Goal: Task Accomplishment & Management: Manage account settings

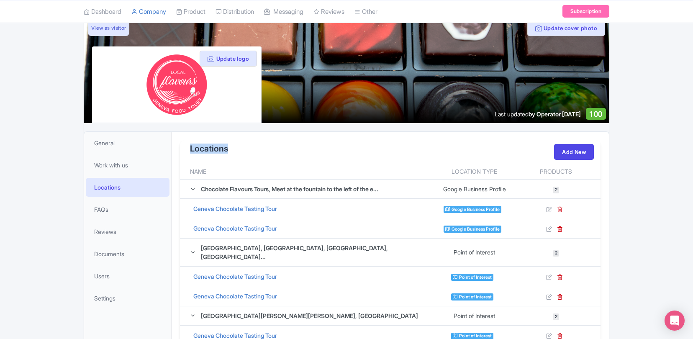
scroll to position [68, 0]
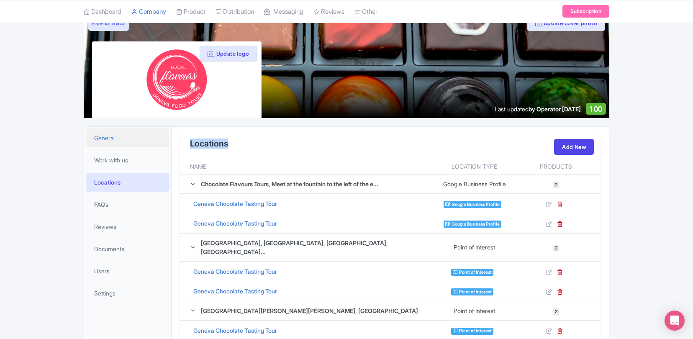
click at [109, 137] on span "General" at bounding box center [104, 137] width 21 height 9
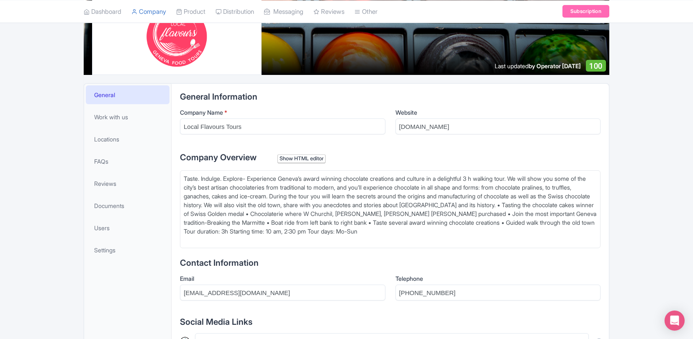
scroll to position [100, 0]
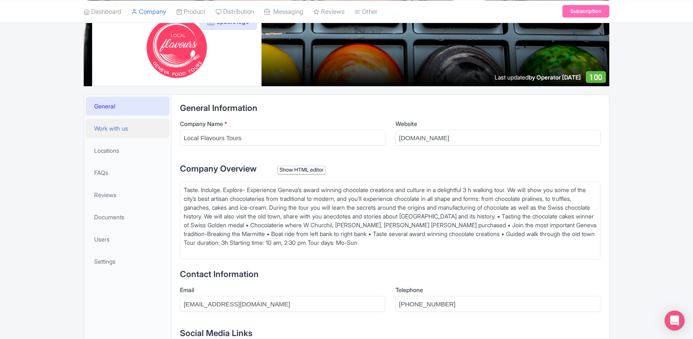
click at [118, 126] on span "Work with us" at bounding box center [111, 128] width 34 height 9
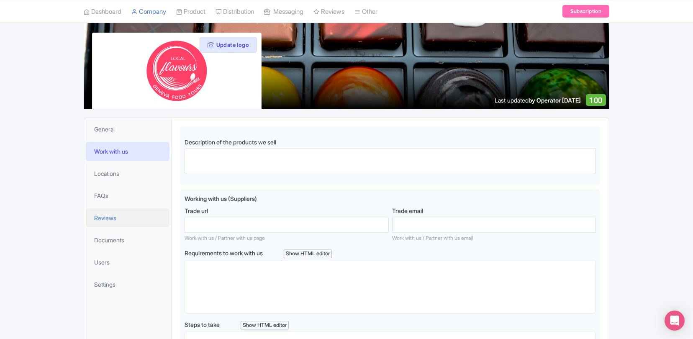
scroll to position [86, 0]
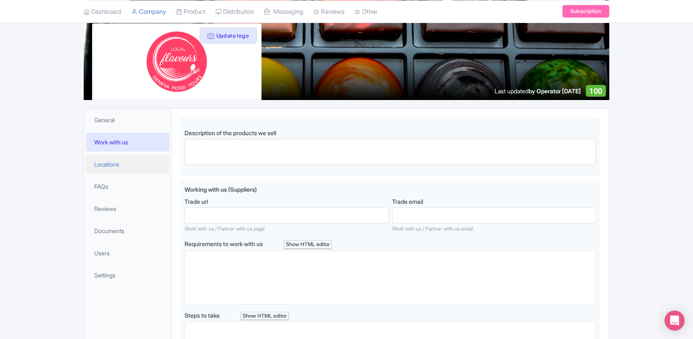
click at [114, 162] on span "Locations" at bounding box center [106, 164] width 25 height 9
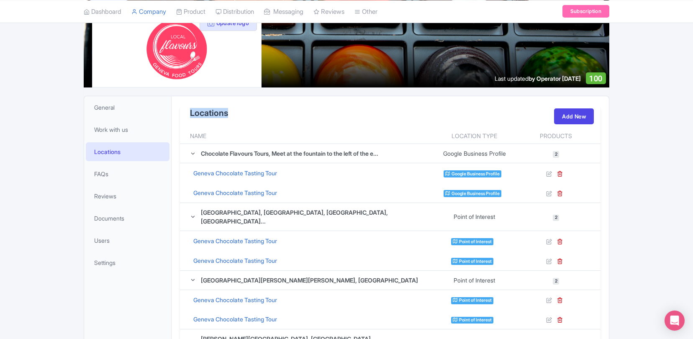
scroll to position [99, 0]
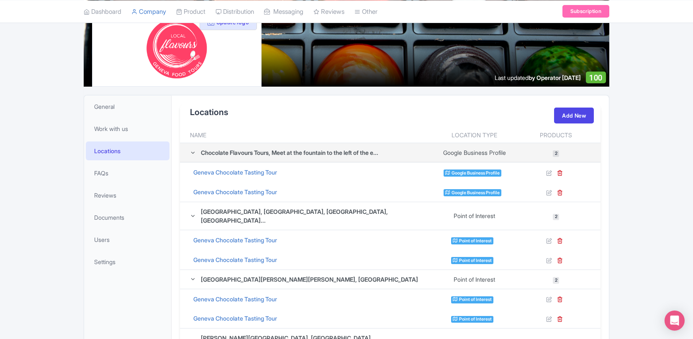
click at [229, 155] on div "Chocolate Flavours Tours, Meet at the fountain to the left of the e..." at bounding box center [289, 152] width 177 height 9
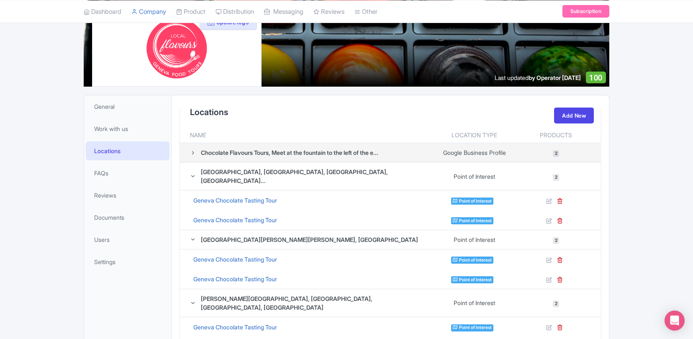
click at [229, 155] on div "Chocolate Flavours Tours, Meet at the fountain to the left of the e..." at bounding box center [289, 152] width 177 height 9
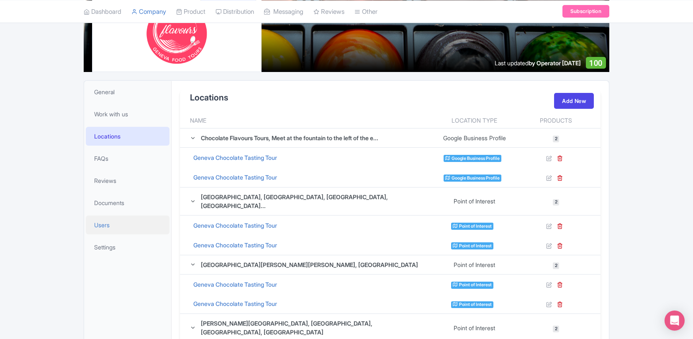
scroll to position [116, 0]
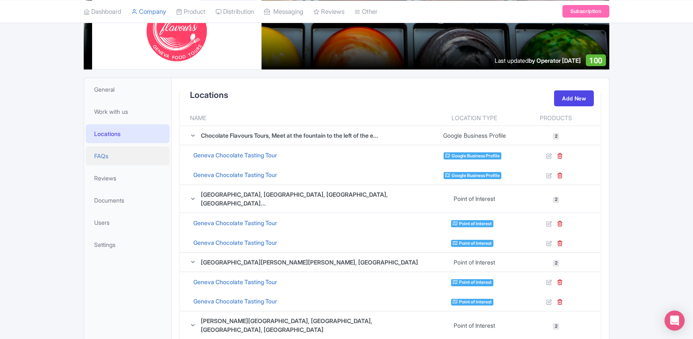
click at [103, 158] on span "FAQs" at bounding box center [101, 155] width 14 height 9
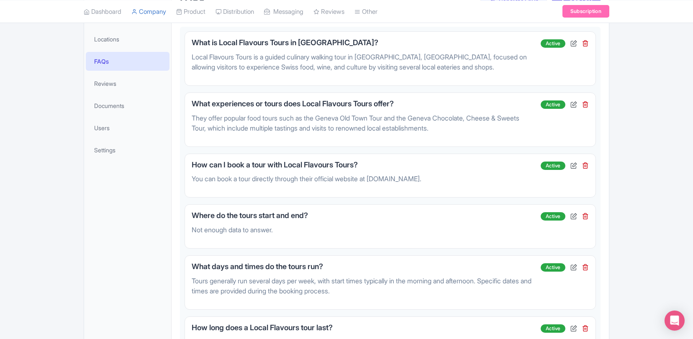
scroll to position [213, 0]
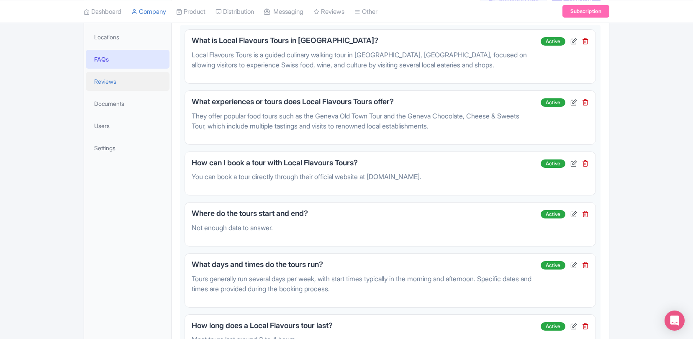
click at [94, 80] on link "Reviews" at bounding box center [128, 81] width 84 height 19
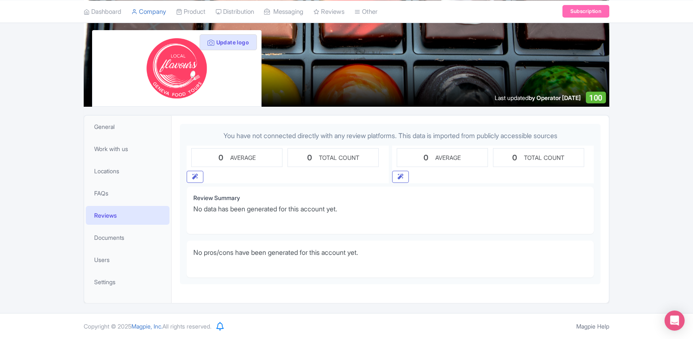
scroll to position [79, 0]
click at [114, 240] on span "Documents" at bounding box center [109, 237] width 30 height 9
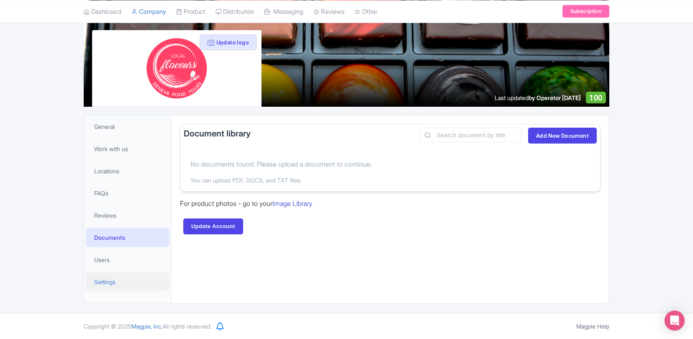
click at [104, 283] on span "Settings" at bounding box center [104, 281] width 21 height 9
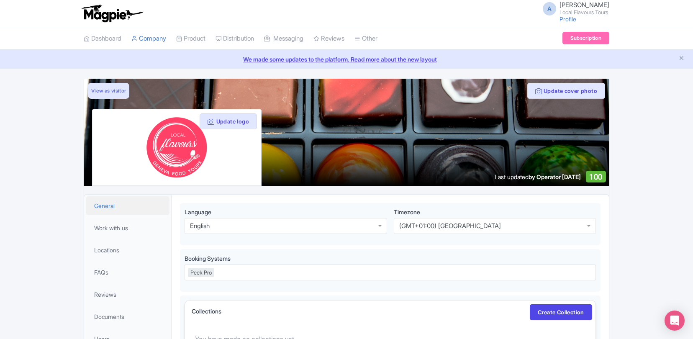
click at [116, 204] on link "General" at bounding box center [128, 205] width 84 height 19
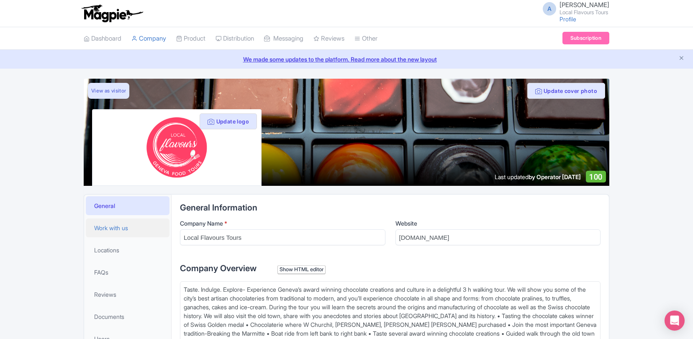
click at [121, 225] on span "Work with us" at bounding box center [111, 227] width 34 height 9
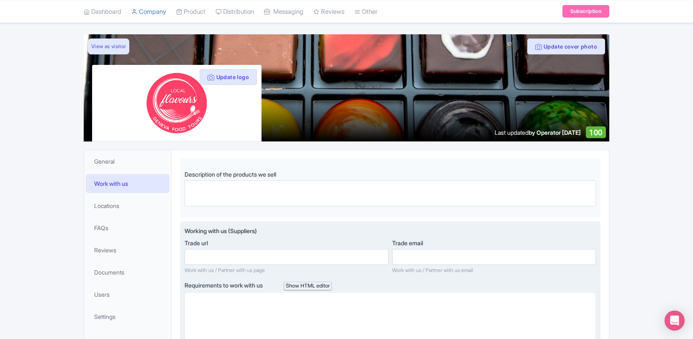
scroll to position [45, 0]
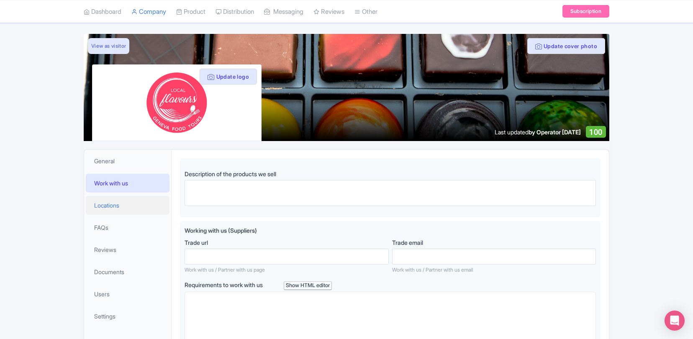
click at [100, 205] on span "Locations" at bounding box center [106, 205] width 25 height 9
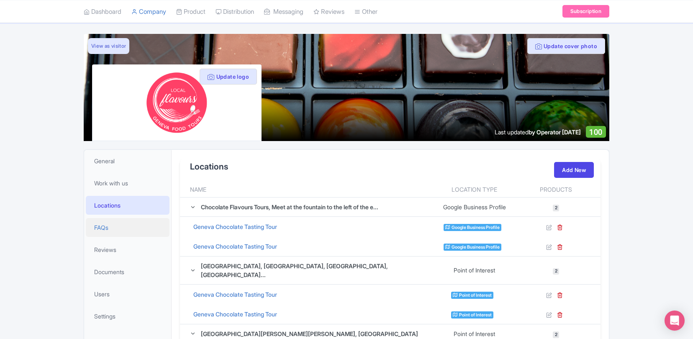
click at [102, 221] on link "FAQs" at bounding box center [128, 227] width 84 height 19
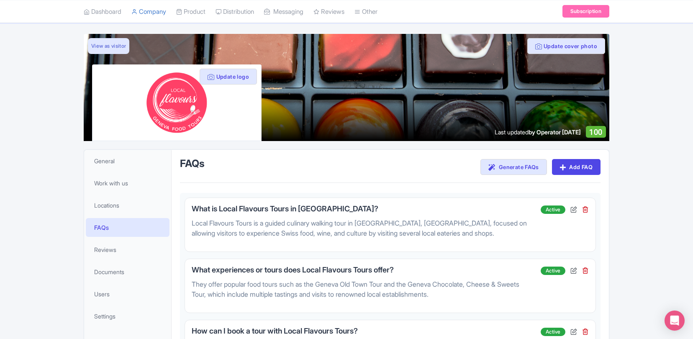
click at [480, 121] on div at bounding box center [347, 87] width 526 height 107
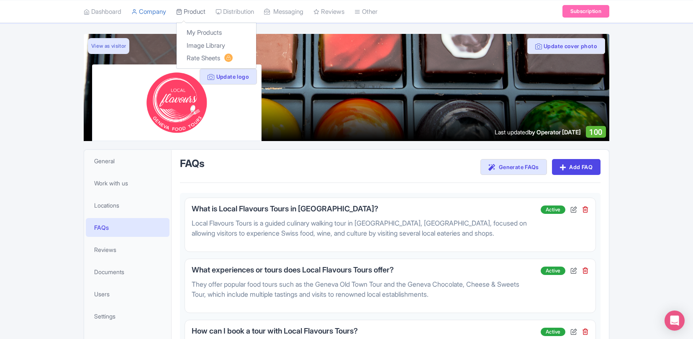
click at [202, 12] on link "Product" at bounding box center [190, 11] width 29 height 23
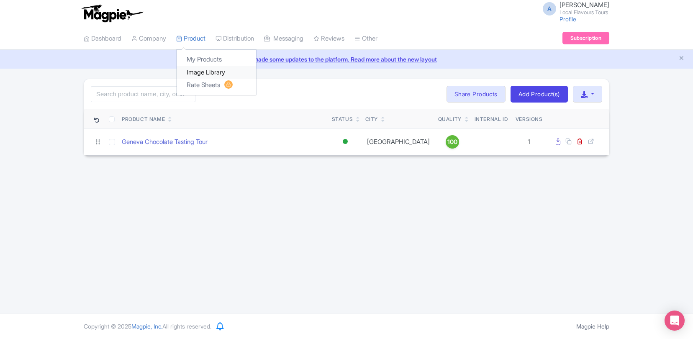
click at [202, 72] on link "Image Library" at bounding box center [217, 72] width 80 height 13
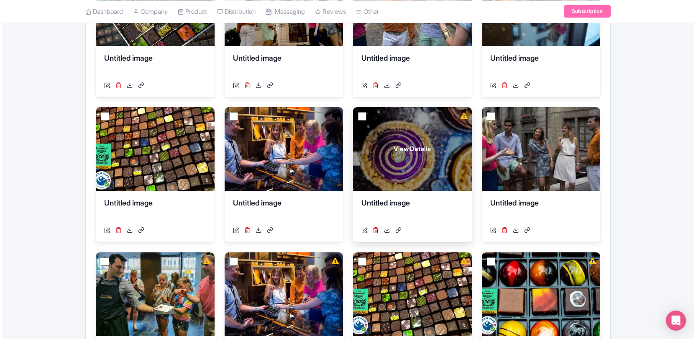
scroll to position [208, 0]
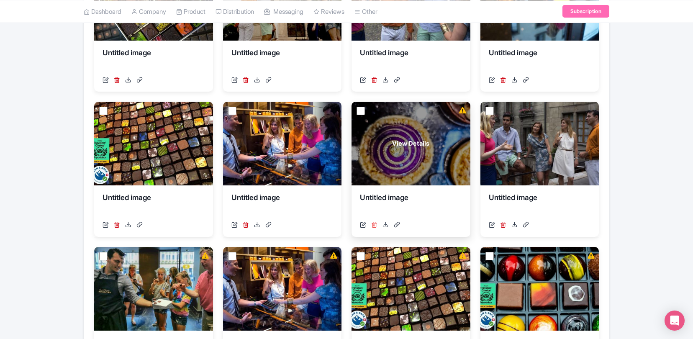
click at [376, 226] on icon at bounding box center [374, 224] width 6 height 6
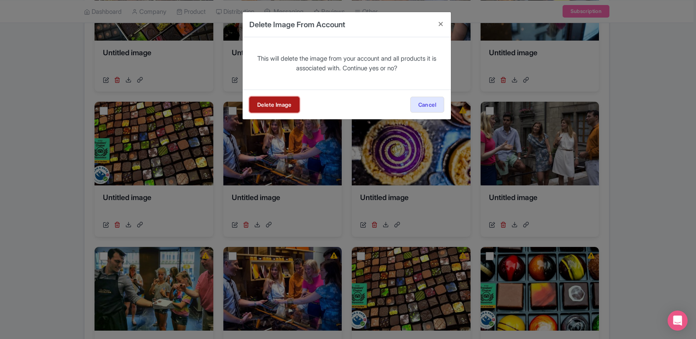
click at [281, 107] on link "Delete Image" at bounding box center [274, 105] width 50 height 16
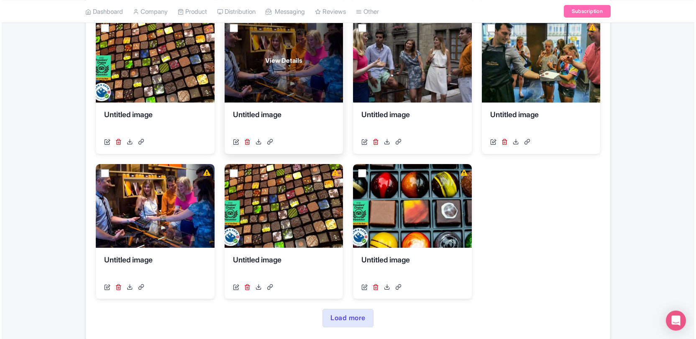
scroll to position [295, 0]
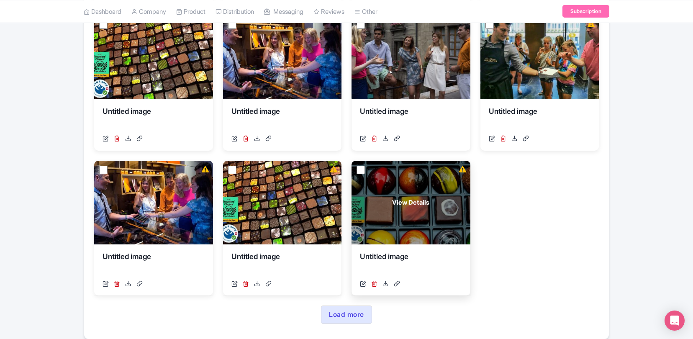
click at [381, 217] on div "View Details" at bounding box center [410, 203] width 119 height 84
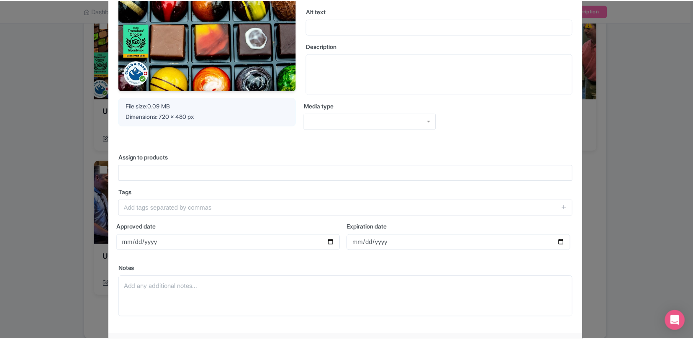
scroll to position [130, 0]
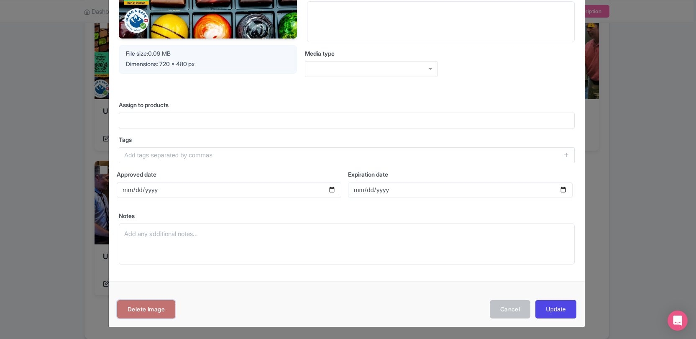
click at [146, 305] on link "Delete Image" at bounding box center [146, 309] width 58 height 19
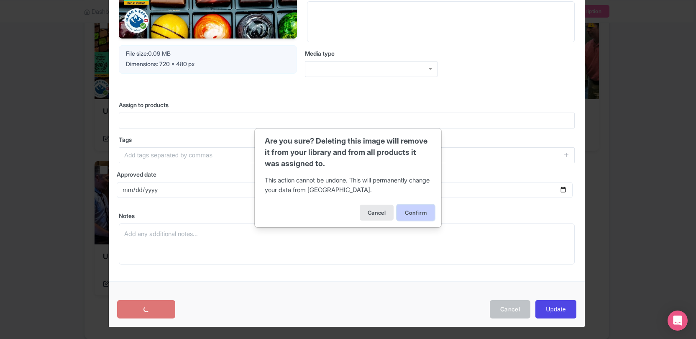
click at [405, 213] on button "Confirm" at bounding box center [416, 213] width 38 height 16
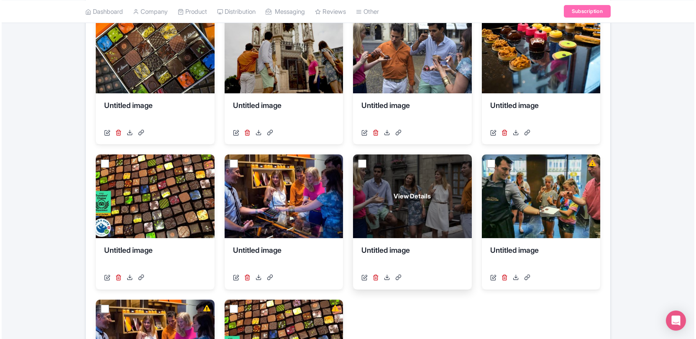
scroll to position [161, 0]
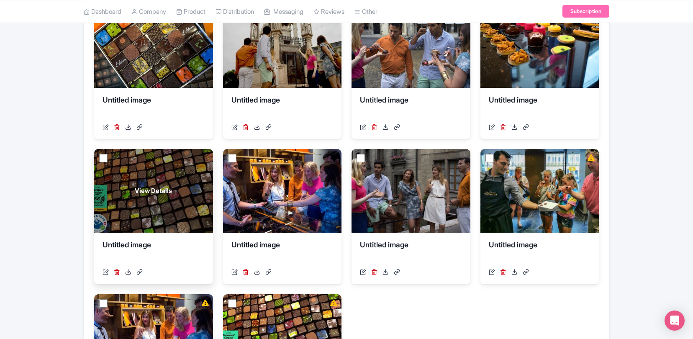
click at [127, 189] on div "View Details" at bounding box center [153, 191] width 119 height 84
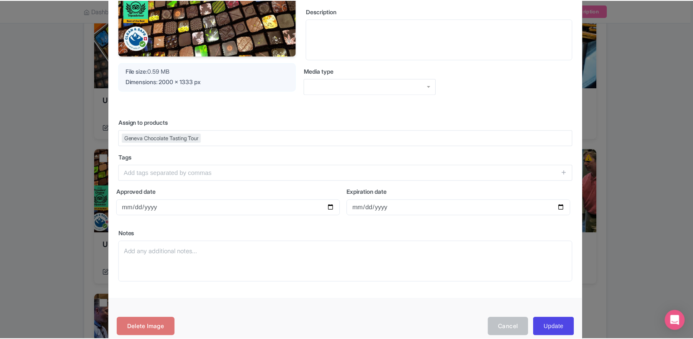
scroll to position [130, 0]
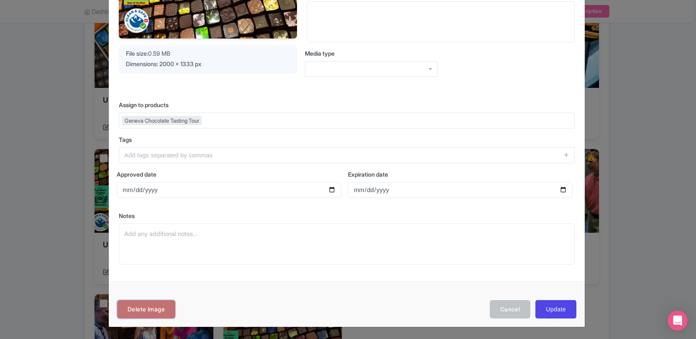
click at [159, 308] on link "Delete Image" at bounding box center [146, 309] width 58 height 19
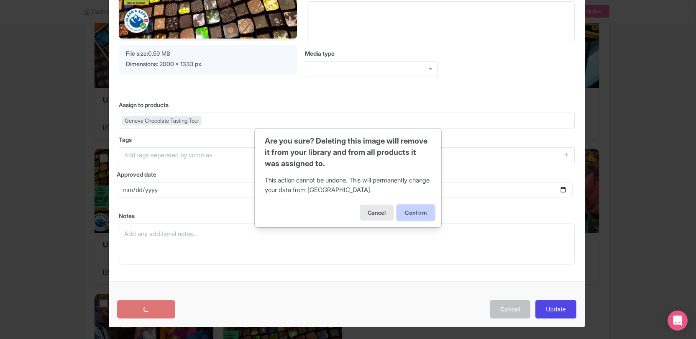
click at [408, 208] on button "Confirm" at bounding box center [416, 213] width 38 height 16
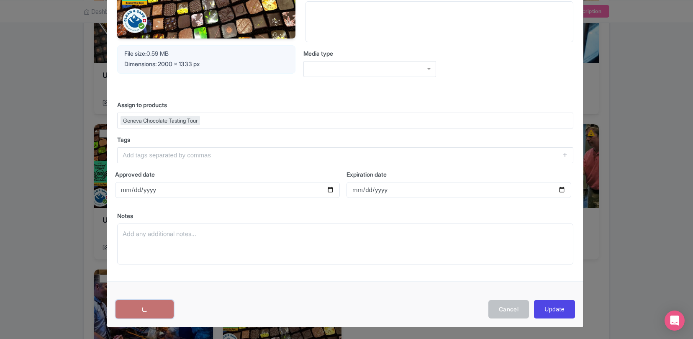
scroll to position [195, 0]
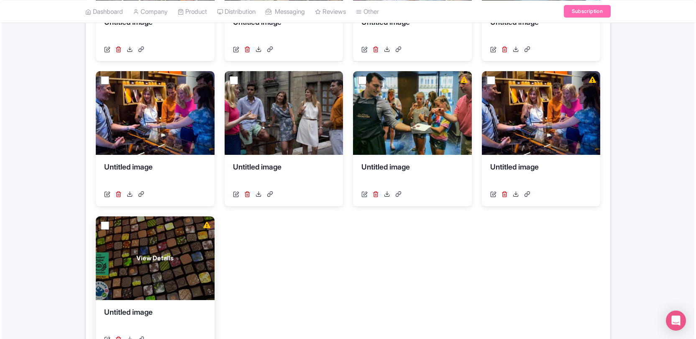
scroll to position [240, 0]
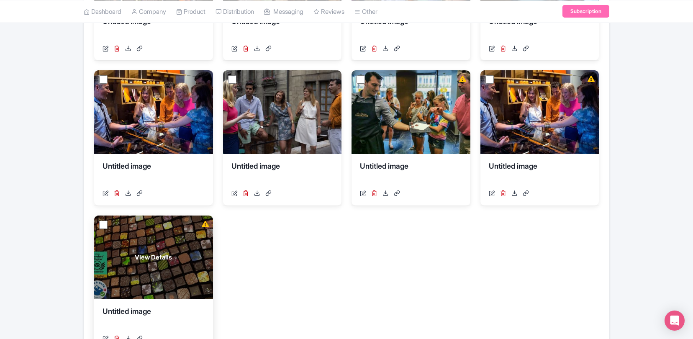
click at [150, 241] on div "View Details" at bounding box center [153, 257] width 119 height 84
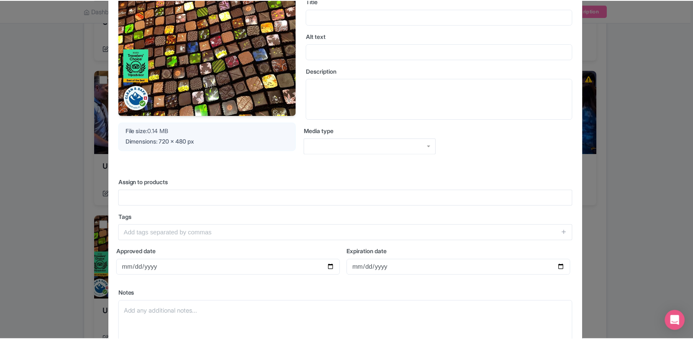
scroll to position [130, 0]
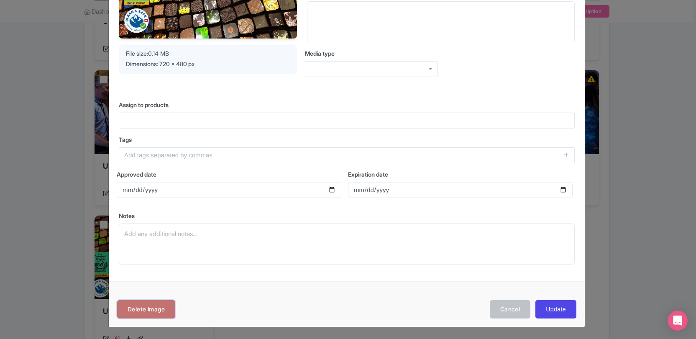
click at [153, 309] on link "Delete Image" at bounding box center [146, 309] width 58 height 19
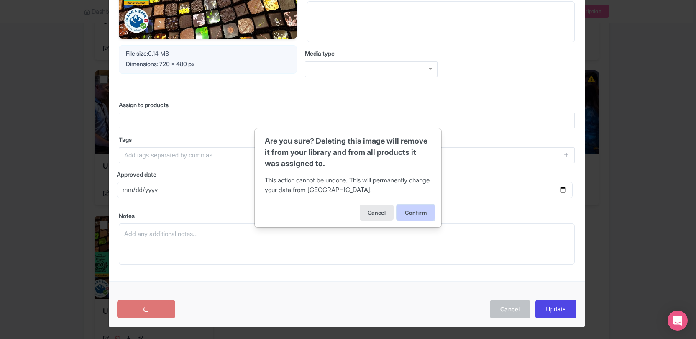
click at [419, 212] on button "Confirm" at bounding box center [416, 213] width 38 height 16
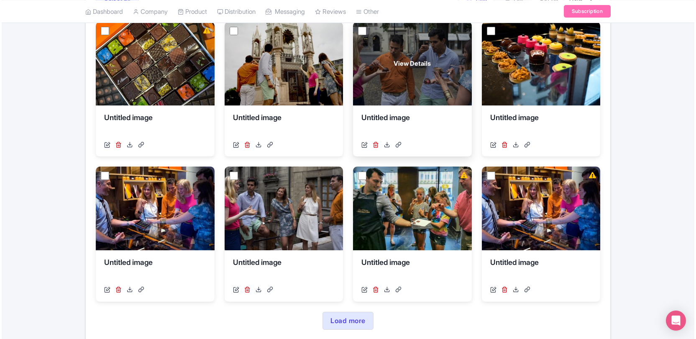
scroll to position [186, 0]
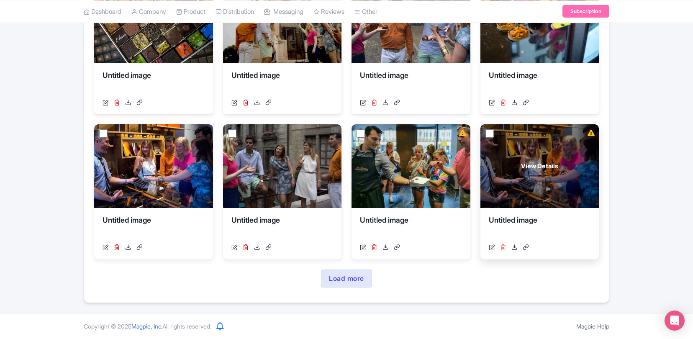
click at [503, 247] on icon at bounding box center [503, 247] width 6 height 6
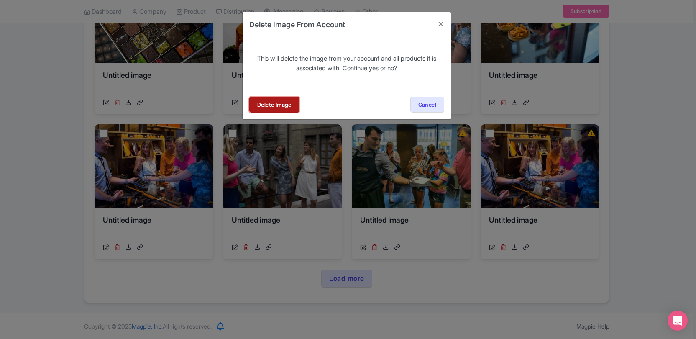
click at [278, 102] on link "Delete Image" at bounding box center [274, 105] width 50 height 16
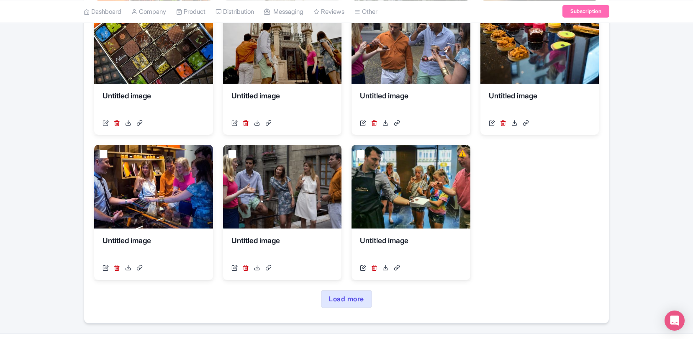
scroll to position [186, 0]
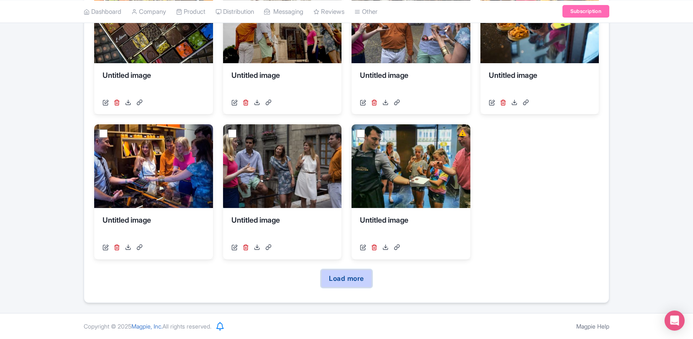
click at [343, 282] on link "Load more" at bounding box center [346, 278] width 51 height 18
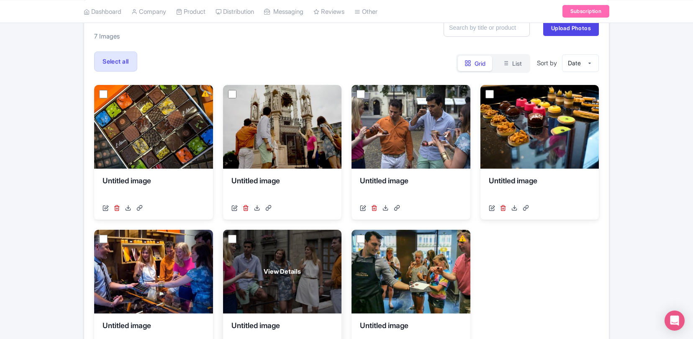
scroll to position [0, 0]
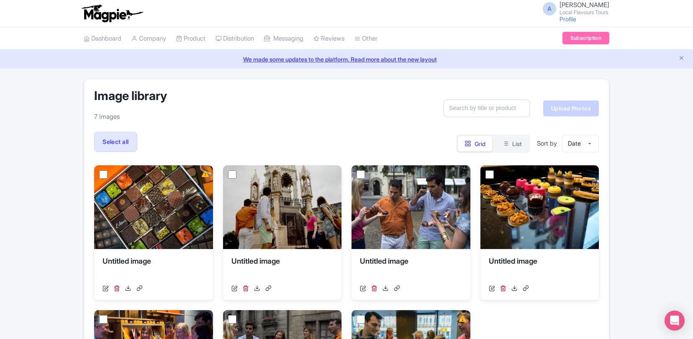
click at [564, 114] on link "Upload Photos" at bounding box center [571, 108] width 56 height 16
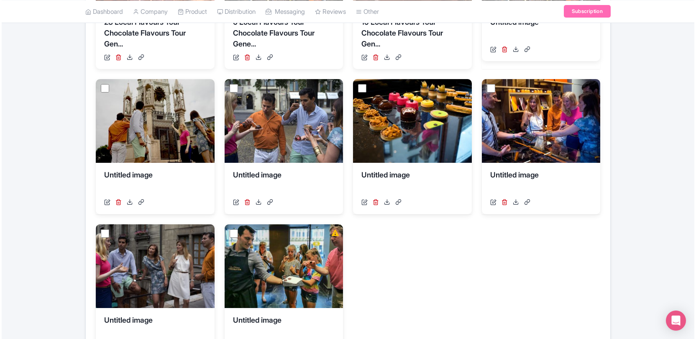
scroll to position [427, 0]
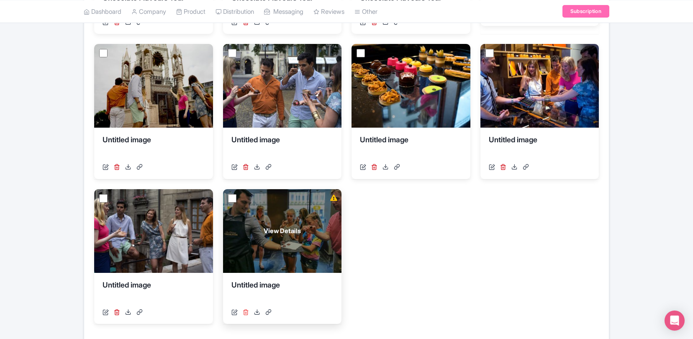
click at [244, 313] on icon at bounding box center [246, 312] width 6 height 6
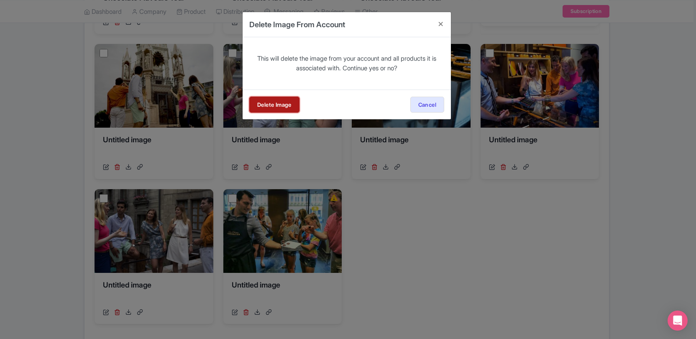
click at [285, 101] on link "Delete Image" at bounding box center [274, 105] width 50 height 16
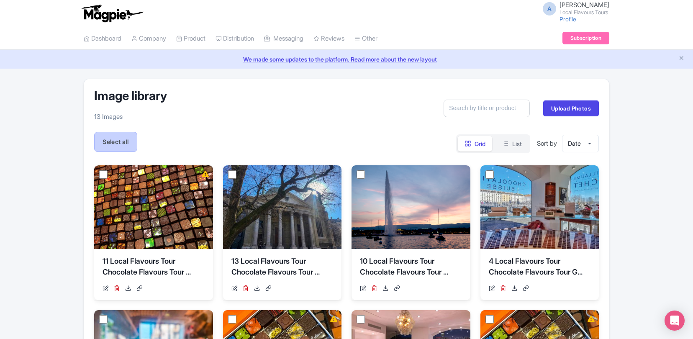
click at [129, 139] on label "Select all" at bounding box center [115, 142] width 43 height 20
click at [0, 0] on input "Select all" at bounding box center [0, 0] width 0 height 0
checkbox input "true"
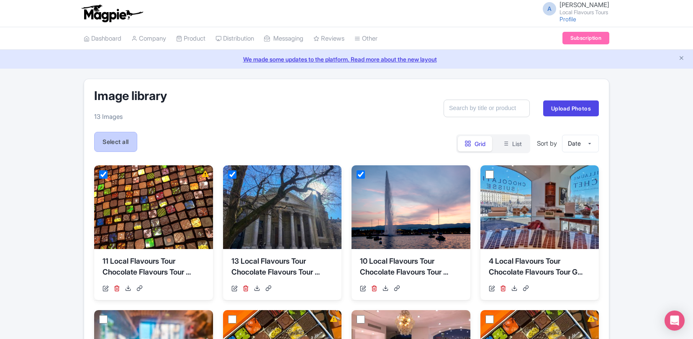
checkbox input "true"
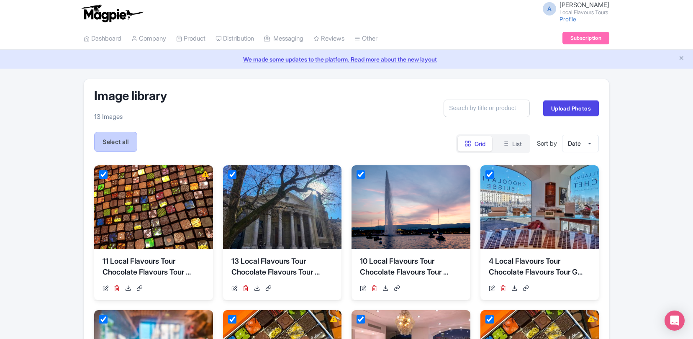
checkbox input "true"
click at [175, 142] on button "Actions" at bounding box center [166, 142] width 44 height 20
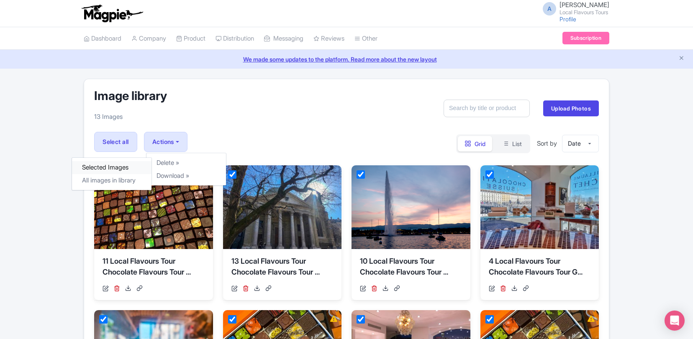
click at [114, 167] on link "Selected Images" at bounding box center [112, 167] width 80 height 13
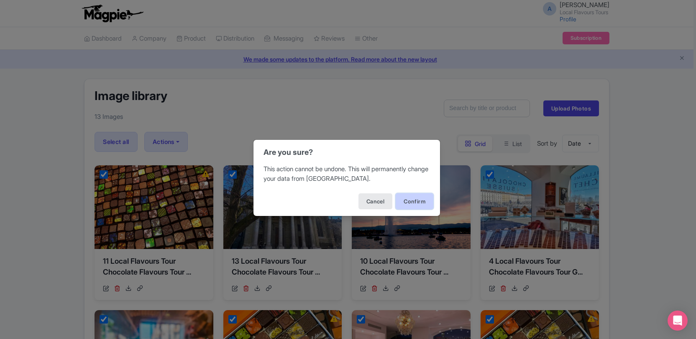
click at [409, 195] on button "Confirm" at bounding box center [415, 201] width 38 height 16
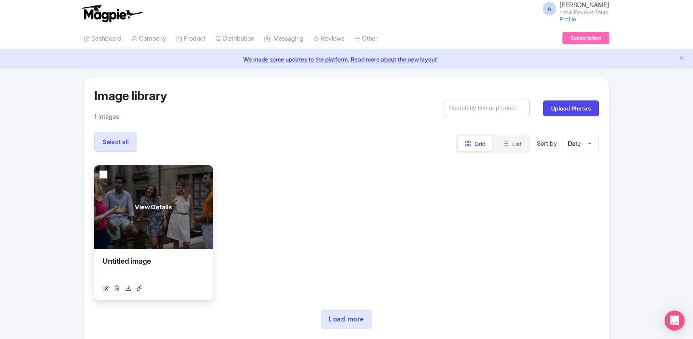
click at [117, 285] on icon at bounding box center [117, 288] width 6 height 6
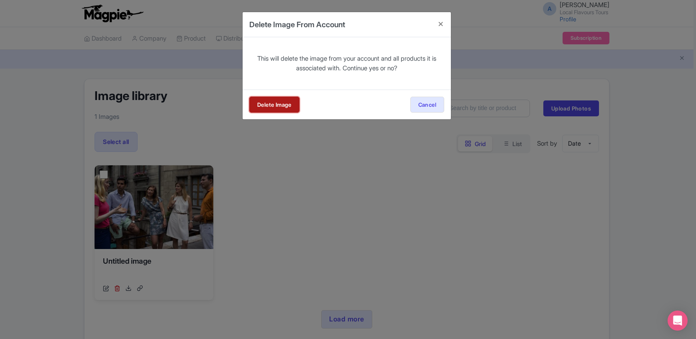
click at [277, 97] on link "Delete Image" at bounding box center [274, 105] width 50 height 16
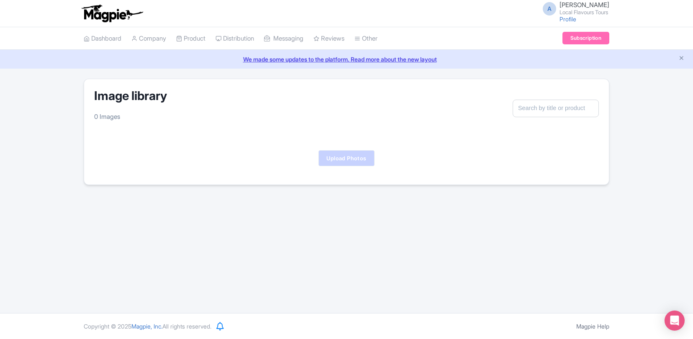
click at [349, 160] on link "Upload Photos" at bounding box center [346, 158] width 56 height 16
click at [336, 160] on link "Upload Photos" at bounding box center [346, 158] width 56 height 16
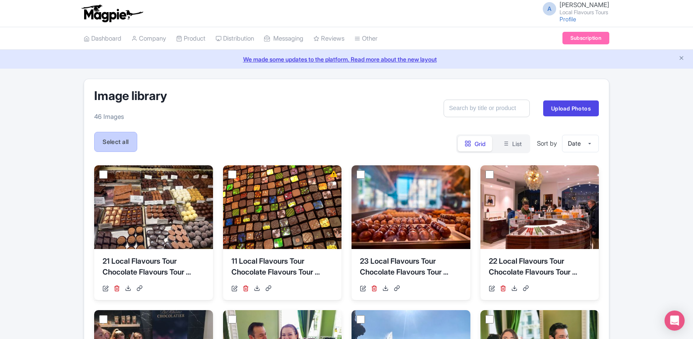
click at [128, 136] on label "Select all" at bounding box center [115, 142] width 43 height 20
click at [0, 0] on input "Select all" at bounding box center [0, 0] width 0 height 0
checkbox input "true"
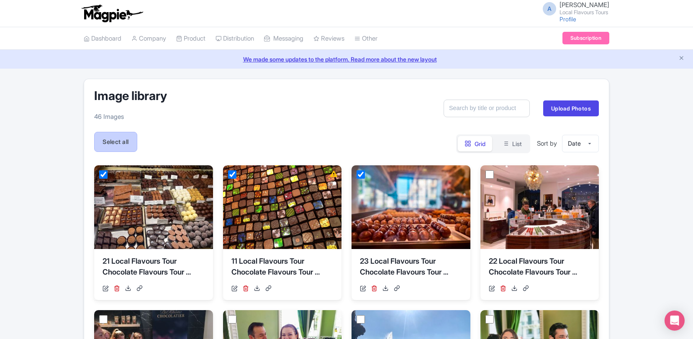
checkbox input "true"
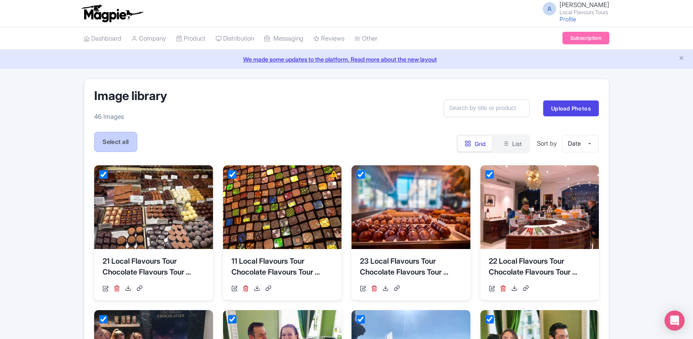
checkbox input "true"
click at [128, 136] on label "Select all" at bounding box center [115, 142] width 43 height 20
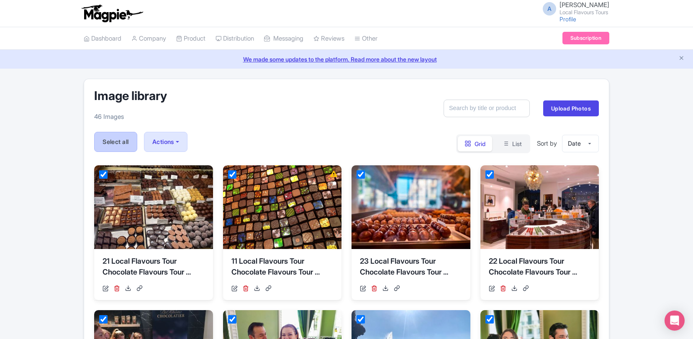
click at [0, 0] on input "Select all" at bounding box center [0, 0] width 0 height 0
checkbox input "false"
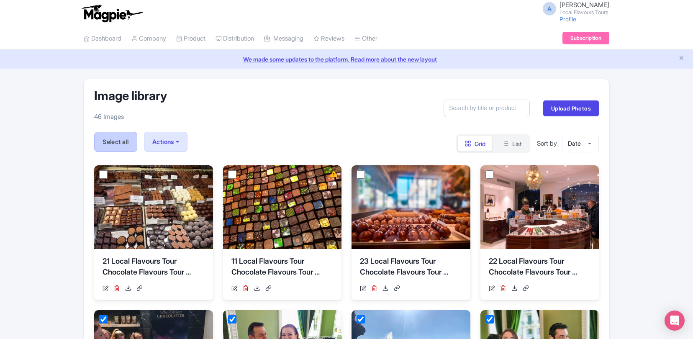
checkbox input "false"
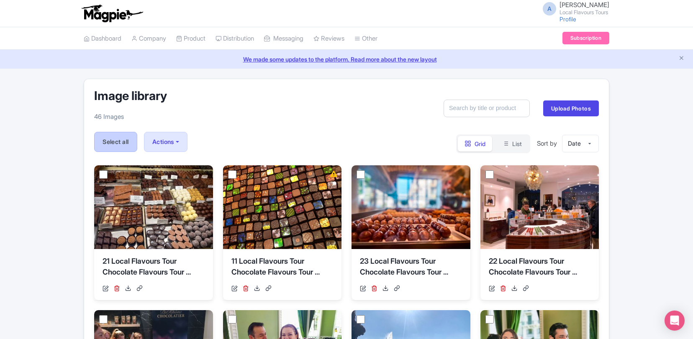
checkbox input "false"
click at [549, 145] on span "Sort by" at bounding box center [547, 143] width 20 height 15
click at [587, 145] on select "Date Size Name" at bounding box center [580, 144] width 37 height 18
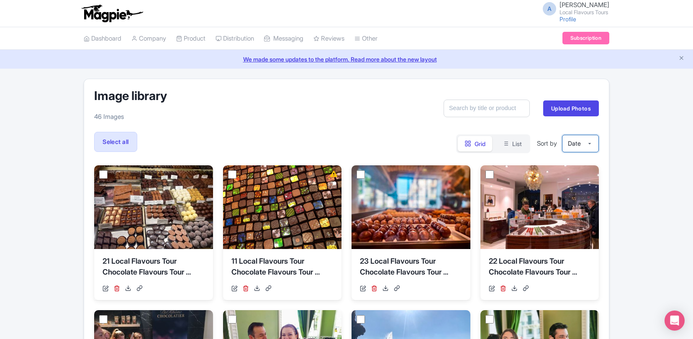
select select "name"
click at [562, 135] on select "Date Size Name" at bounding box center [580, 144] width 37 height 18
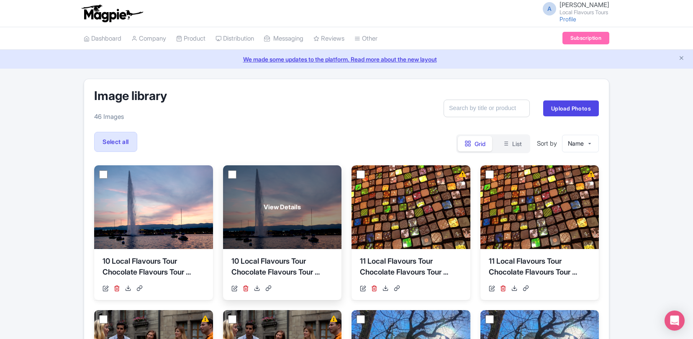
click at [233, 174] on input "checkbox" at bounding box center [232, 174] width 8 height 8
checkbox input "true"
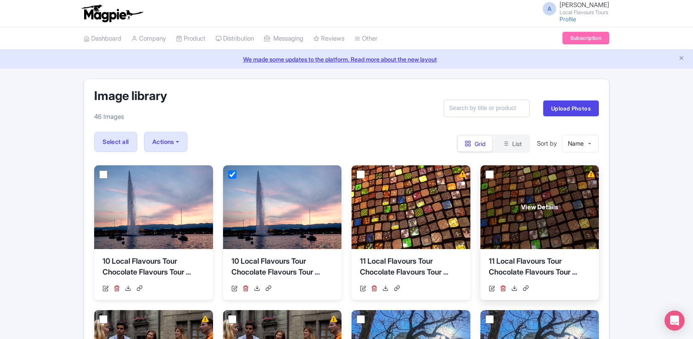
click at [491, 174] on input "checkbox" at bounding box center [489, 174] width 8 height 8
checkbox input "true"
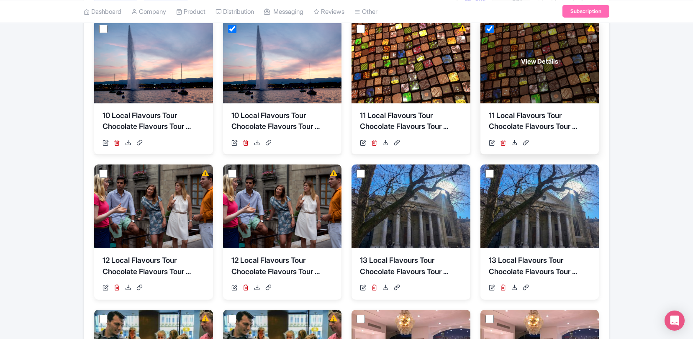
scroll to position [176, 0]
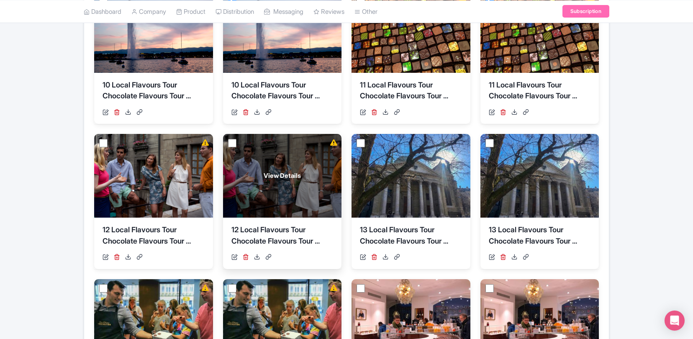
click at [231, 143] on input "checkbox" at bounding box center [232, 143] width 8 height 8
checkbox input "true"
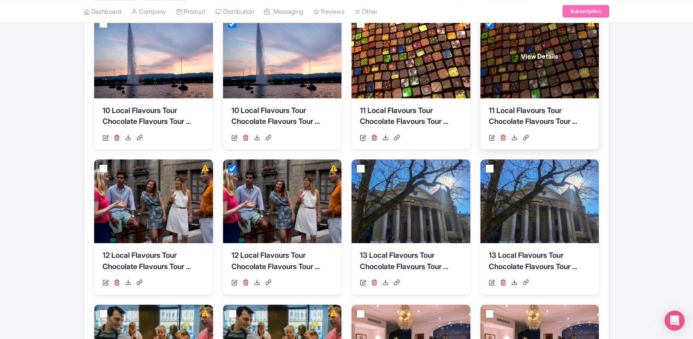
scroll to position [171, 0]
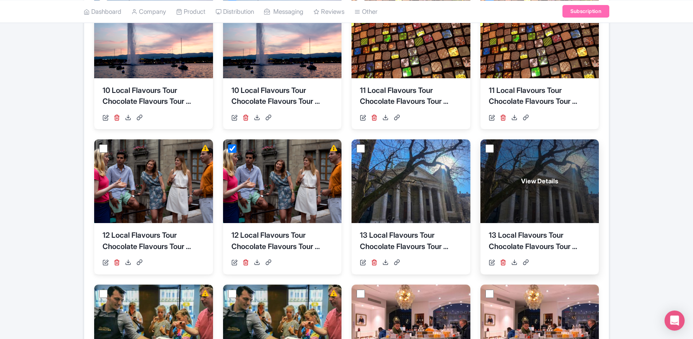
click at [491, 152] on input "checkbox" at bounding box center [489, 148] width 8 height 8
checkbox input "true"
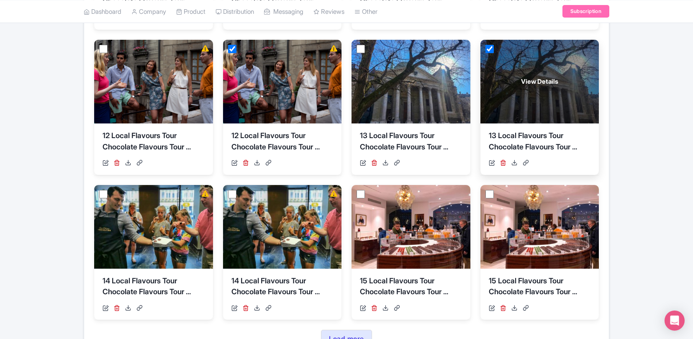
scroll to position [331, 0]
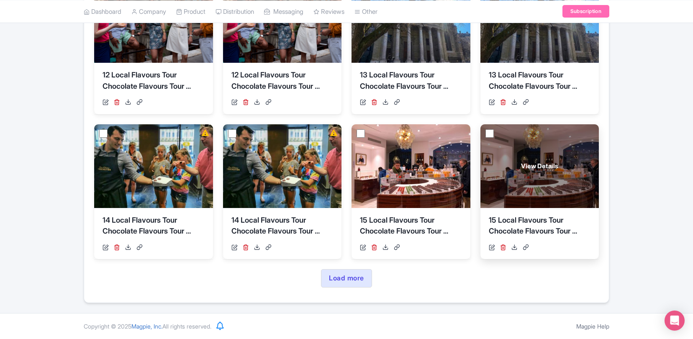
click at [490, 133] on input "checkbox" at bounding box center [489, 133] width 8 height 8
checkbox input "true"
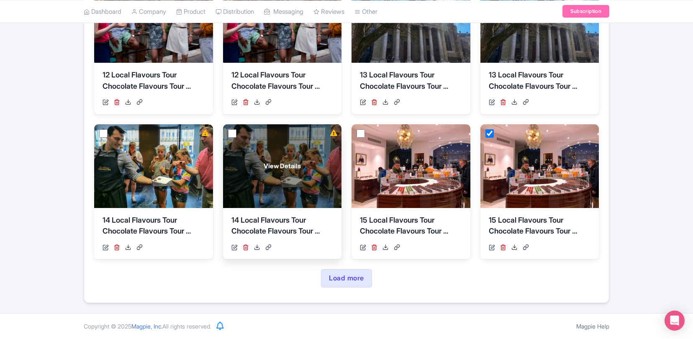
click at [232, 132] on input "checkbox" at bounding box center [232, 133] width 8 height 8
checkbox input "true"
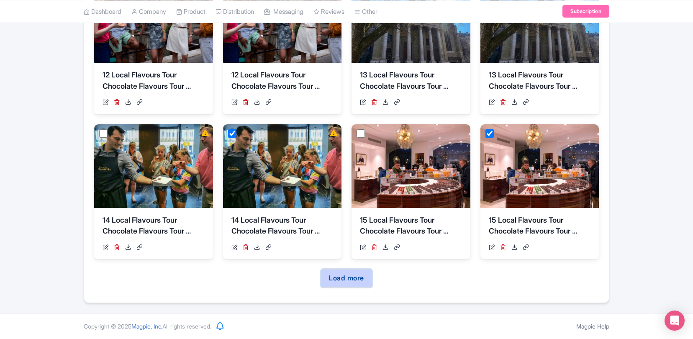
click at [349, 284] on link "Load more" at bounding box center [346, 278] width 51 height 18
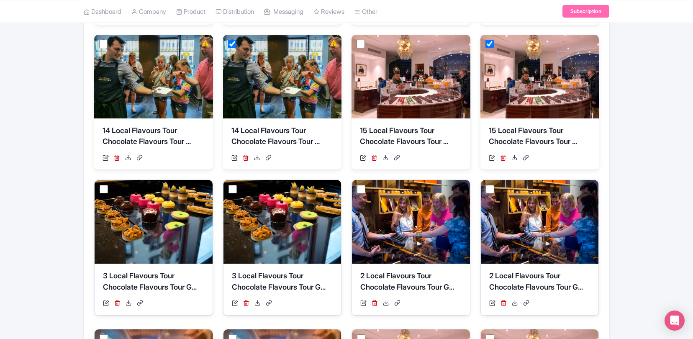
scroll to position [424, 0]
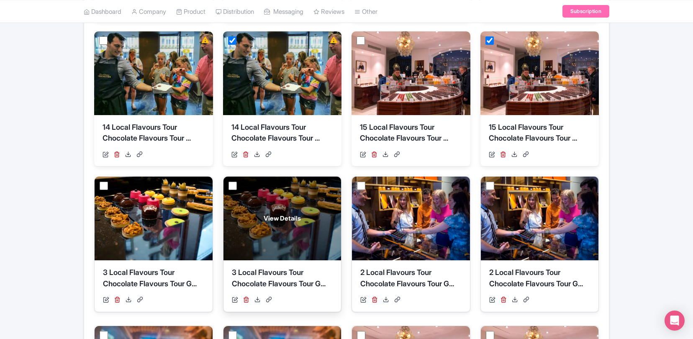
click at [229, 185] on input "checkbox" at bounding box center [232, 186] width 8 height 8
checkbox input "true"
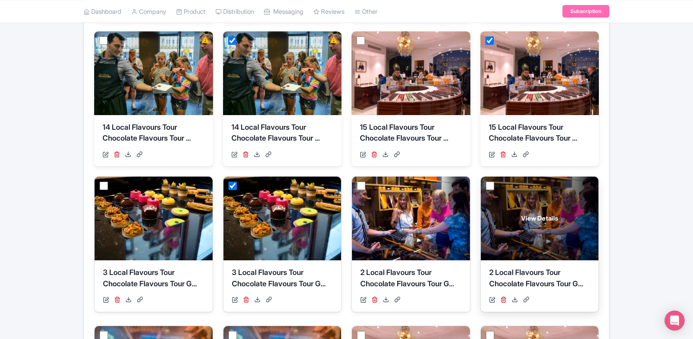
click at [492, 188] on input "checkbox" at bounding box center [490, 186] width 8 height 8
checkbox input "true"
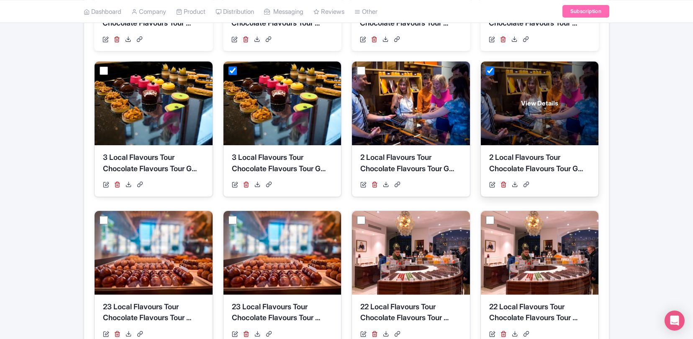
scroll to position [616, 0]
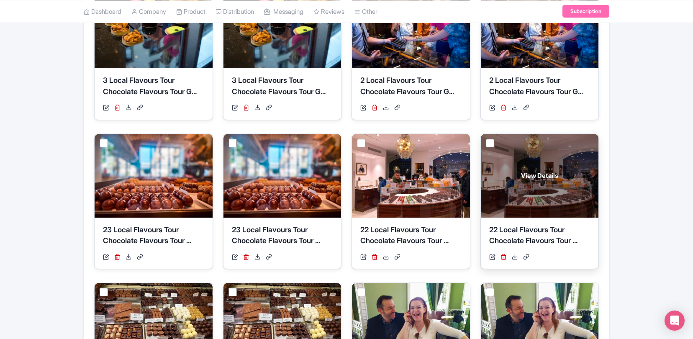
click at [492, 143] on input "checkbox" at bounding box center [490, 143] width 8 height 8
checkbox input "true"
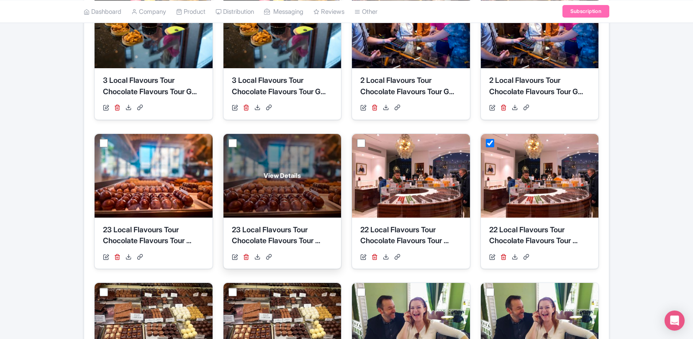
click at [233, 141] on input "checkbox" at bounding box center [232, 143] width 8 height 8
checkbox input "true"
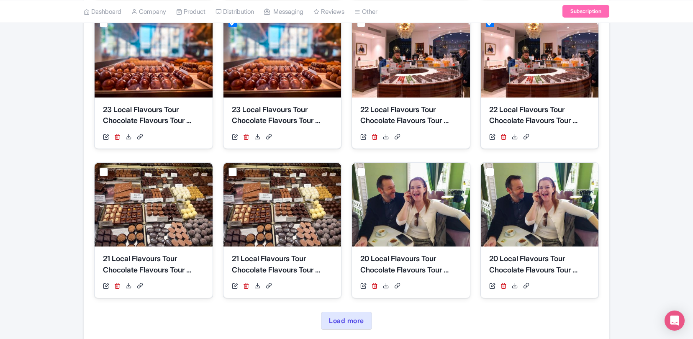
scroll to position [743, 0]
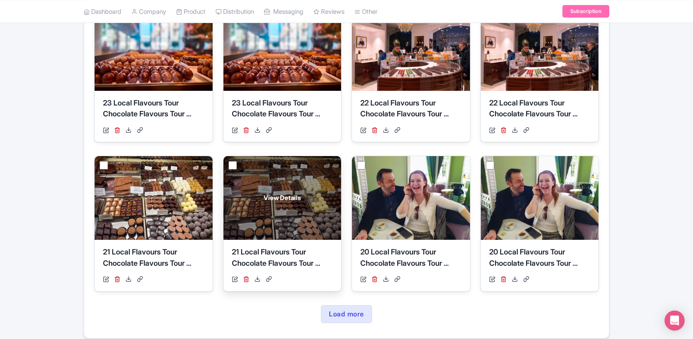
click at [236, 164] on input "checkbox" at bounding box center [232, 165] width 8 height 8
checkbox input "true"
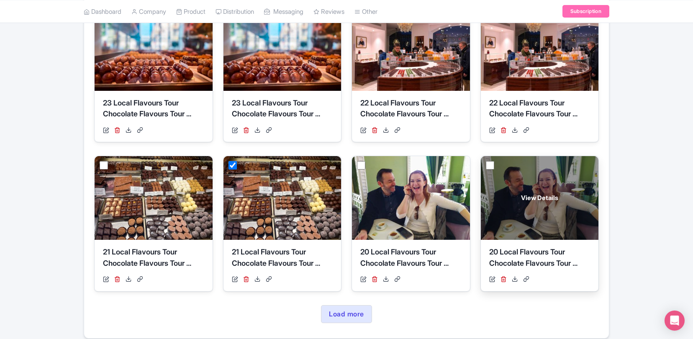
click at [489, 162] on input "checkbox" at bounding box center [490, 165] width 8 height 8
checkbox input "true"
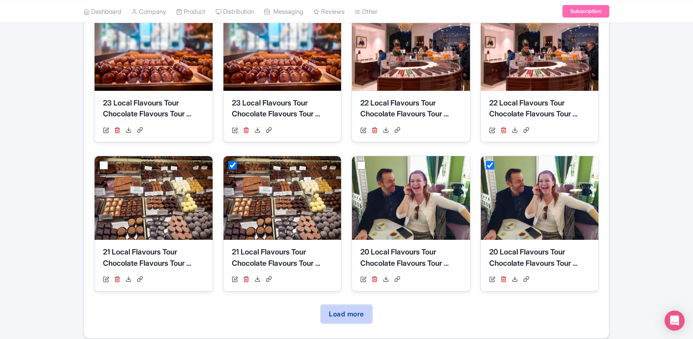
click at [355, 313] on link "Load more" at bounding box center [346, 314] width 51 height 18
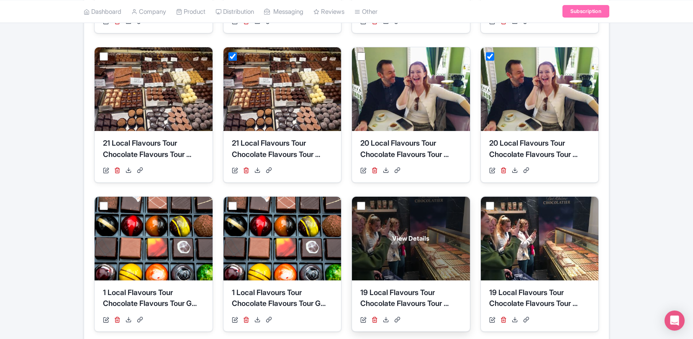
scroll to position [931, 0]
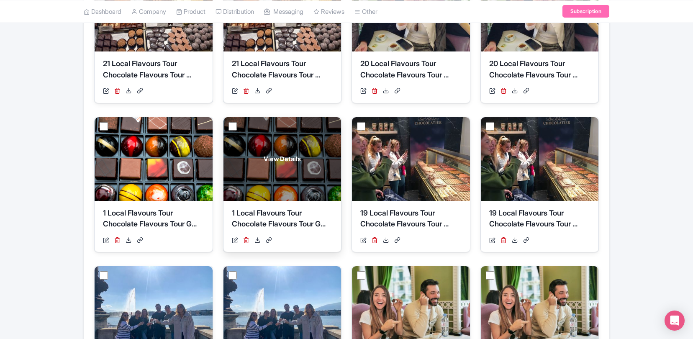
click at [234, 127] on input "checkbox" at bounding box center [232, 126] width 8 height 8
checkbox input "true"
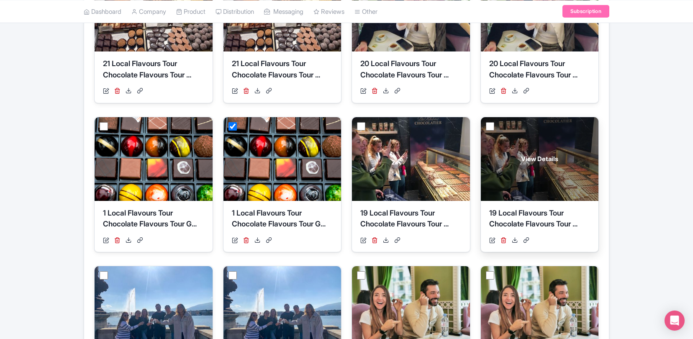
click at [495, 128] on div "View Details" at bounding box center [540, 159] width 118 height 84
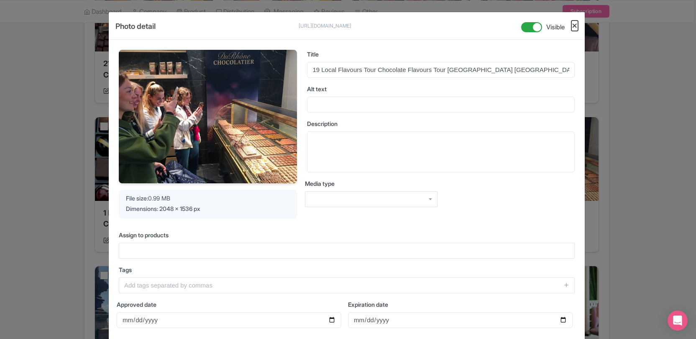
click at [575, 21] on button "Close" at bounding box center [575, 26] width 7 height 10
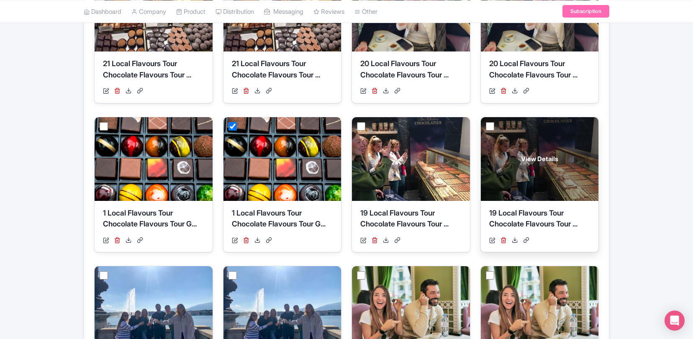
click at [488, 126] on input "checkbox" at bounding box center [490, 126] width 8 height 8
checkbox input "true"
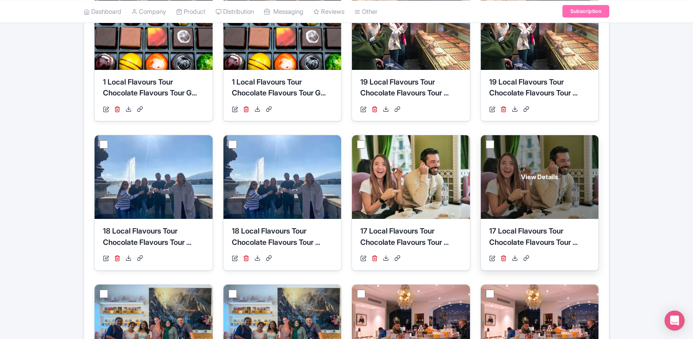
scroll to position [1067, 0]
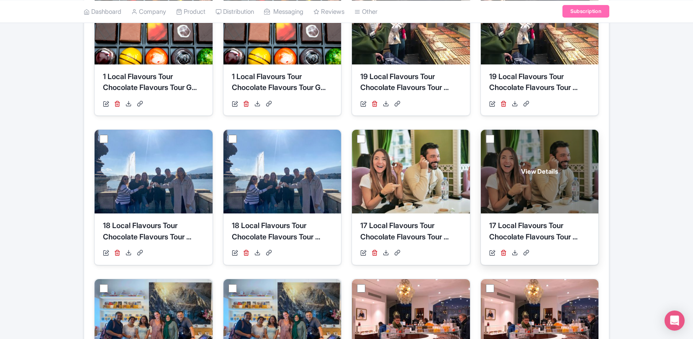
click at [488, 141] on input "checkbox" at bounding box center [490, 139] width 8 height 8
checkbox input "true"
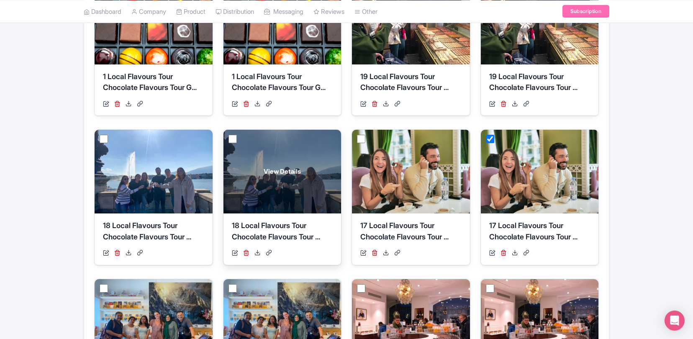
click at [236, 140] on input "checkbox" at bounding box center [232, 139] width 8 height 8
checkbox input "true"
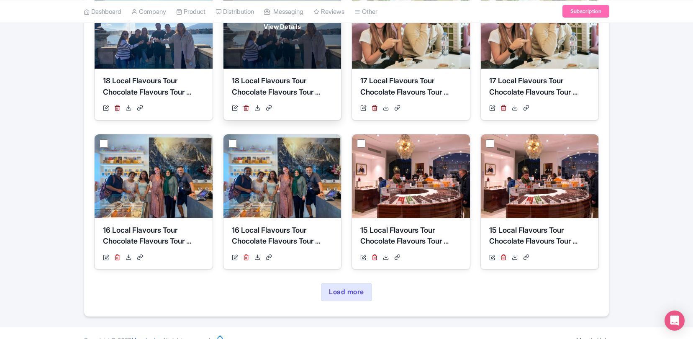
scroll to position [1223, 0]
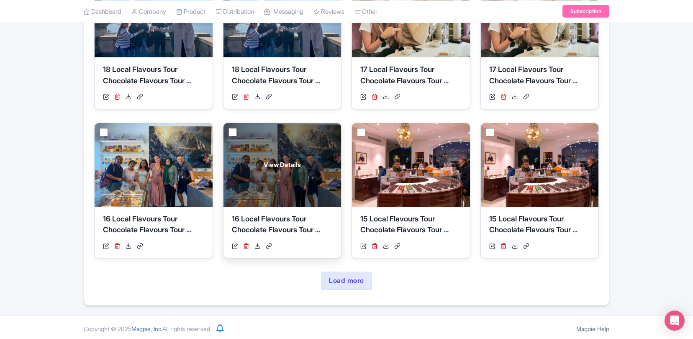
click at [234, 136] on input "checkbox" at bounding box center [232, 132] width 8 height 8
checkbox input "true"
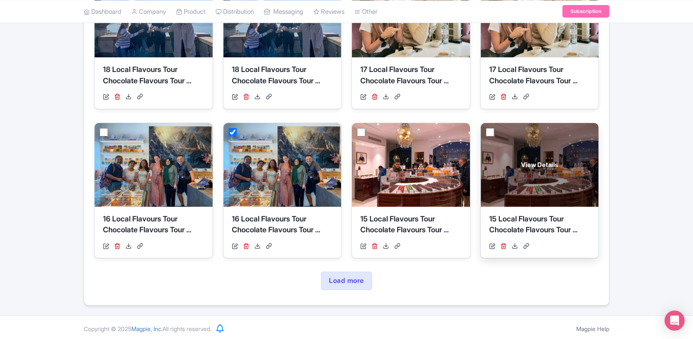
click at [491, 128] on input "checkbox" at bounding box center [490, 132] width 8 height 8
checkbox input "true"
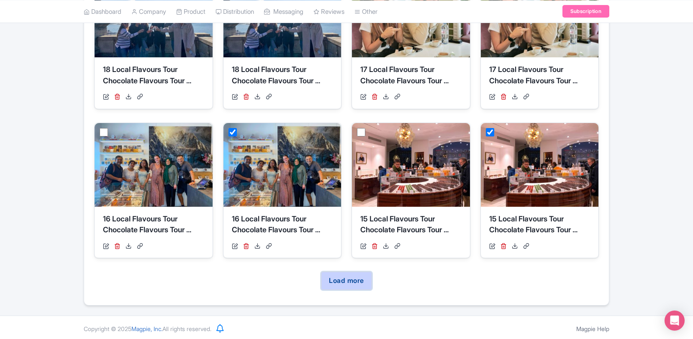
click at [358, 282] on link "Load more" at bounding box center [346, 281] width 51 height 18
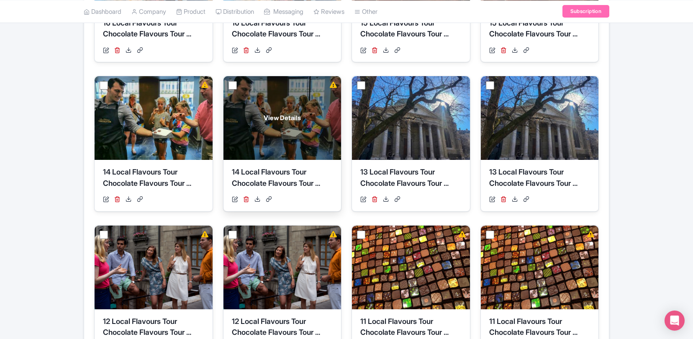
scroll to position [1427, 0]
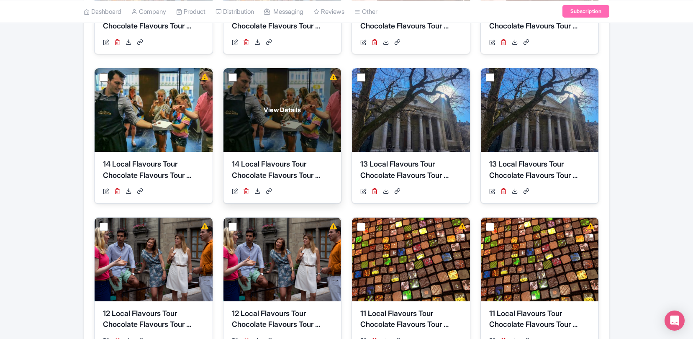
click at [235, 77] on input "checkbox" at bounding box center [232, 77] width 8 height 8
checkbox input "true"
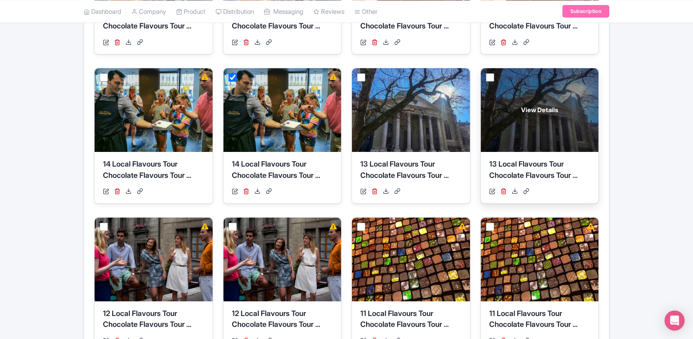
click at [492, 79] on input "checkbox" at bounding box center [490, 77] width 8 height 8
checkbox input "true"
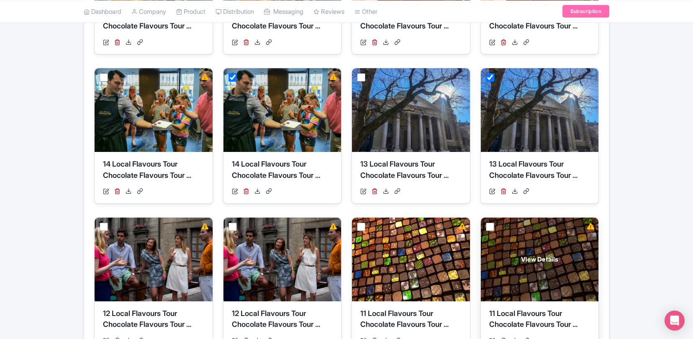
click at [492, 226] on input "checkbox" at bounding box center [490, 227] width 8 height 8
checkbox input "true"
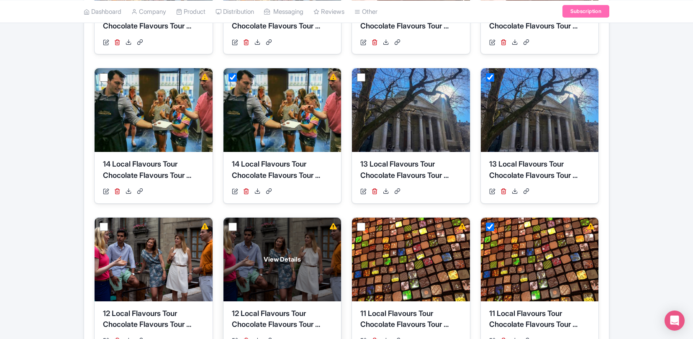
click at [230, 225] on input "checkbox" at bounding box center [232, 227] width 8 height 8
checkbox input "true"
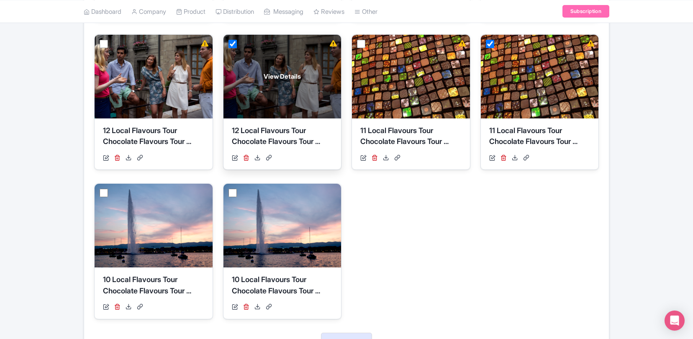
scroll to position [1622, 0]
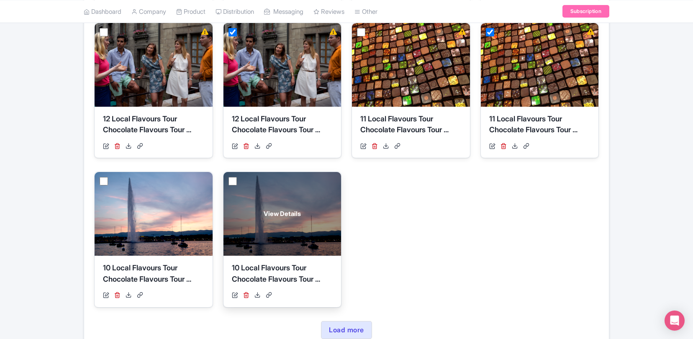
click at [233, 180] on input "checkbox" at bounding box center [232, 181] width 8 height 8
checkbox input "true"
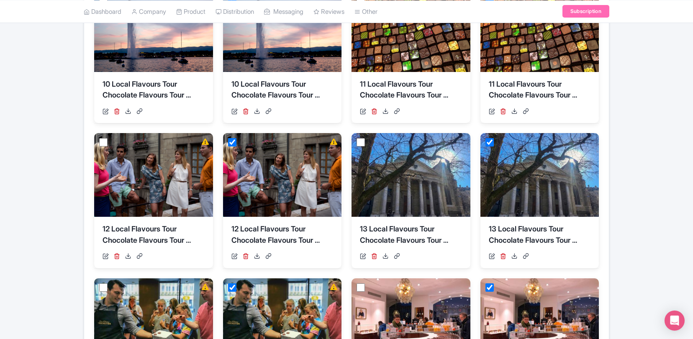
scroll to position [0, 0]
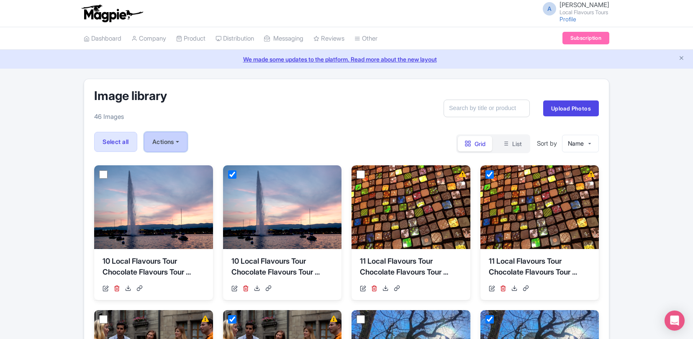
click at [182, 140] on button "Actions" at bounding box center [166, 142] width 44 height 20
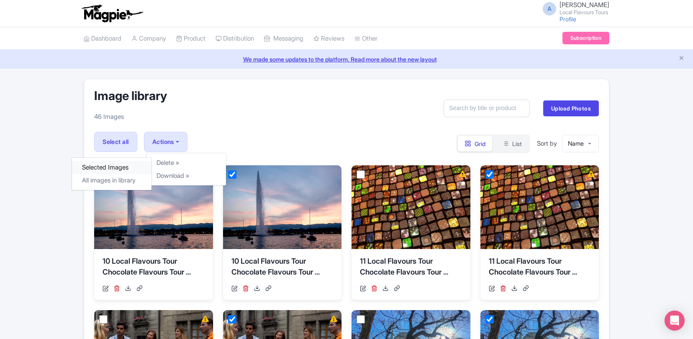
click at [123, 167] on link "Selected Images" at bounding box center [112, 167] width 80 height 13
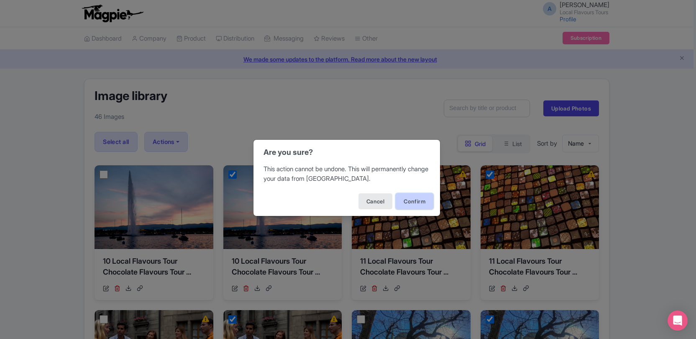
click at [417, 200] on button "Confirm" at bounding box center [415, 201] width 38 height 16
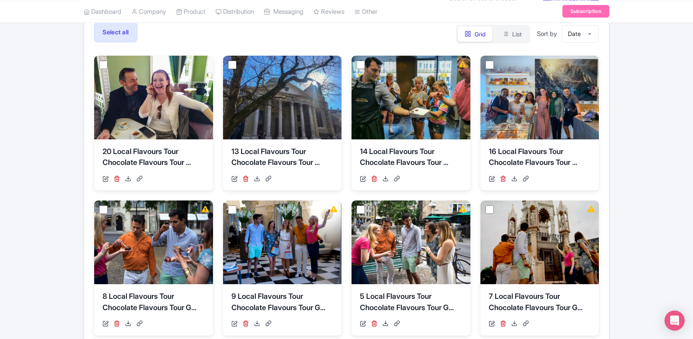
scroll to position [111, 0]
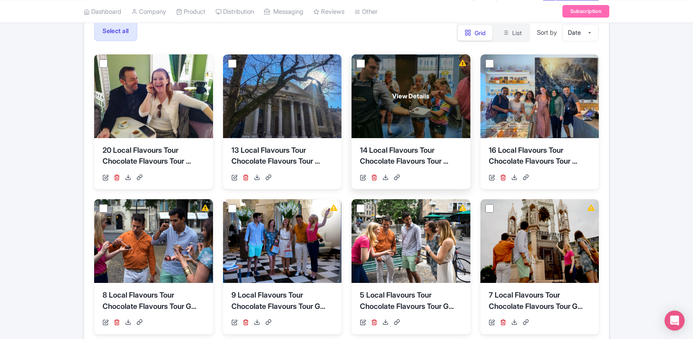
click at [433, 72] on div "View Details" at bounding box center [410, 96] width 119 height 84
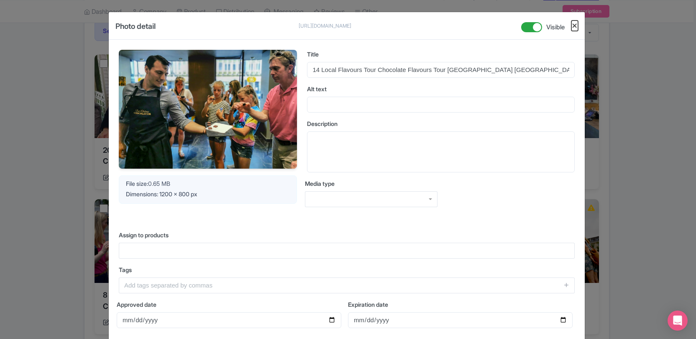
click at [572, 26] on button "Close" at bounding box center [575, 26] width 7 height 10
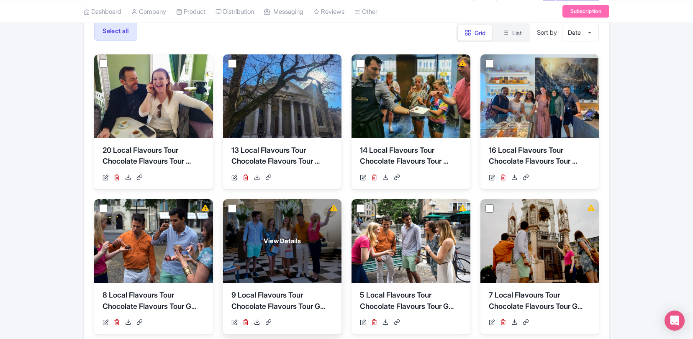
scroll to position [151, 0]
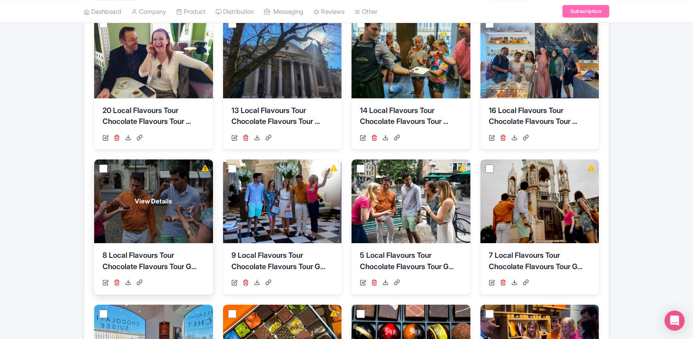
click at [161, 214] on div "View Details" at bounding box center [153, 201] width 119 height 84
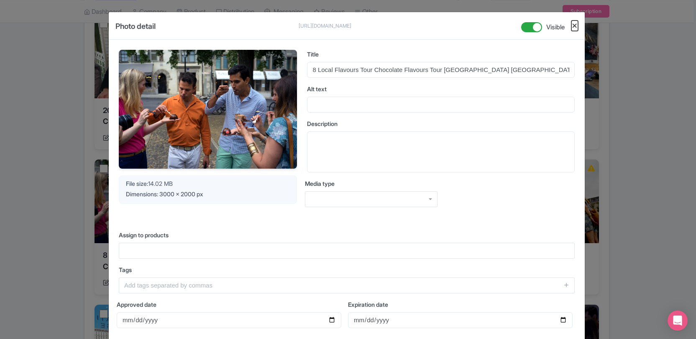
click at [574, 25] on button "Close" at bounding box center [575, 26] width 7 height 10
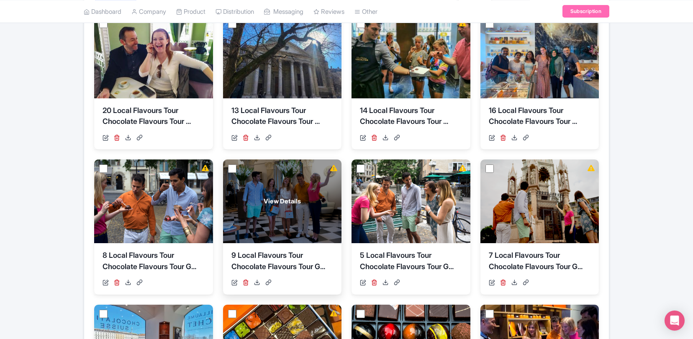
click at [285, 182] on div "View Details" at bounding box center [282, 201] width 119 height 84
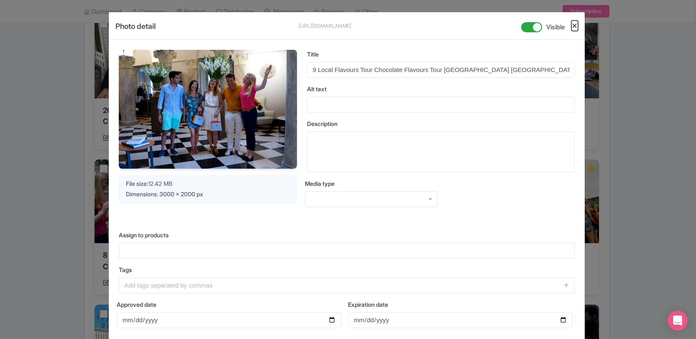
click at [576, 24] on button "Close" at bounding box center [575, 26] width 7 height 10
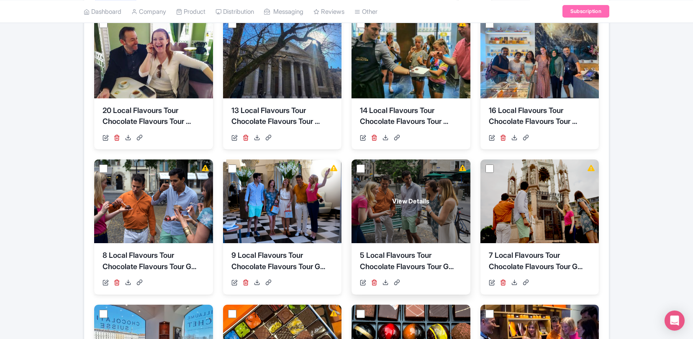
click at [431, 177] on div "View Details" at bounding box center [410, 201] width 119 height 84
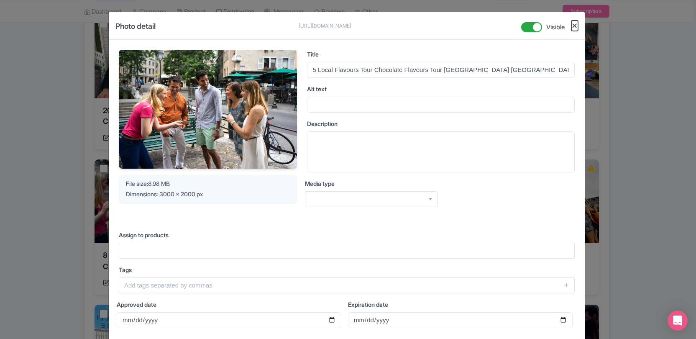
click at [574, 26] on button "Close" at bounding box center [575, 26] width 7 height 10
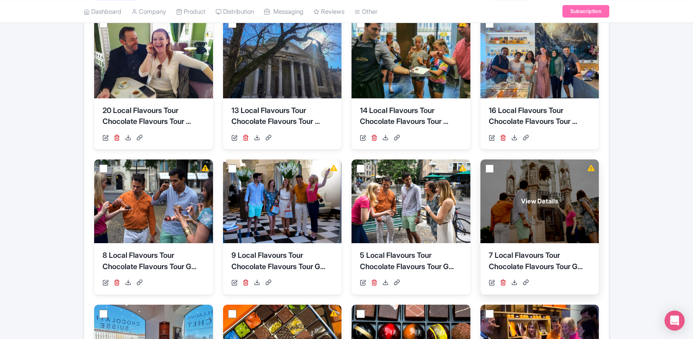
click at [528, 192] on div "View Details" at bounding box center [539, 201] width 119 height 84
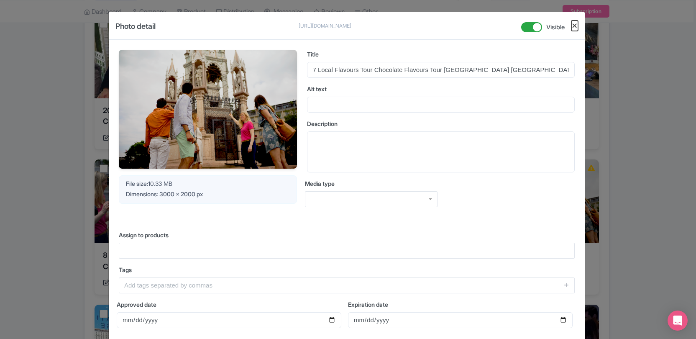
click at [575, 24] on button "Close" at bounding box center [575, 26] width 7 height 10
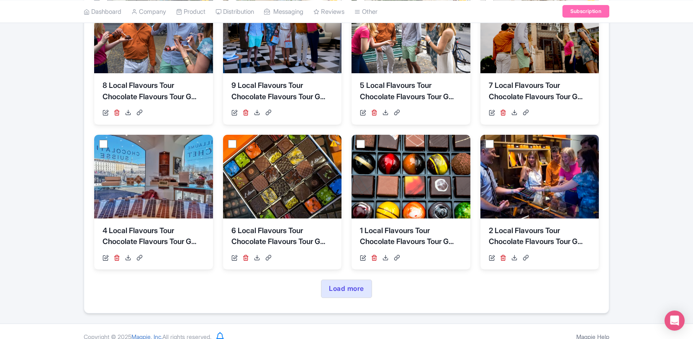
scroll to position [322, 0]
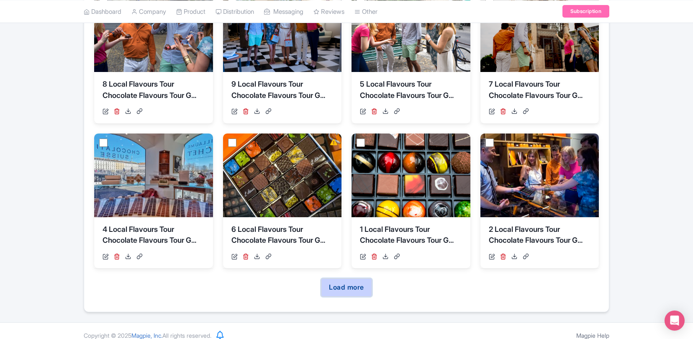
click at [357, 285] on link "Load more" at bounding box center [346, 287] width 51 height 18
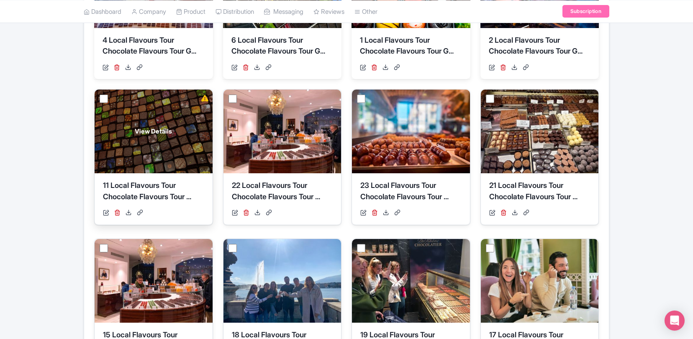
scroll to position [512, 0]
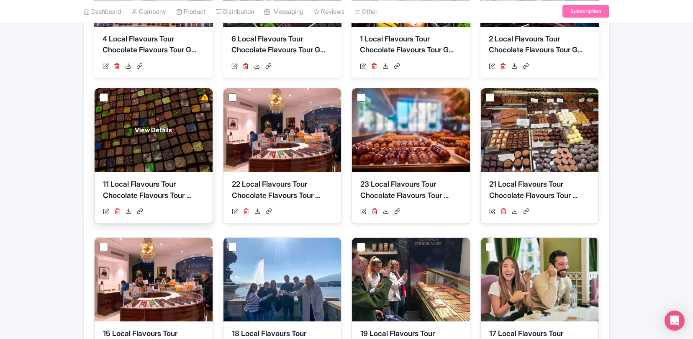
click at [136, 118] on div "View Details" at bounding box center [154, 130] width 118 height 84
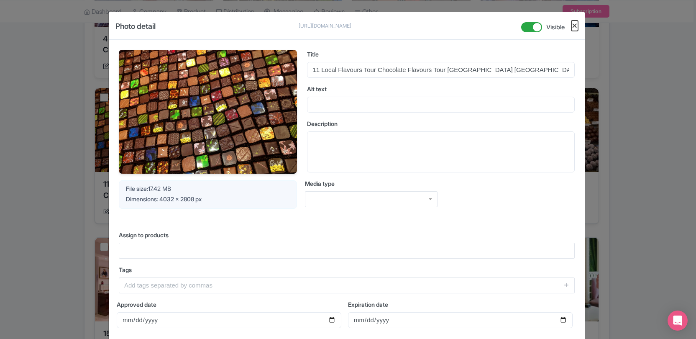
click at [572, 27] on button "Close" at bounding box center [575, 26] width 7 height 10
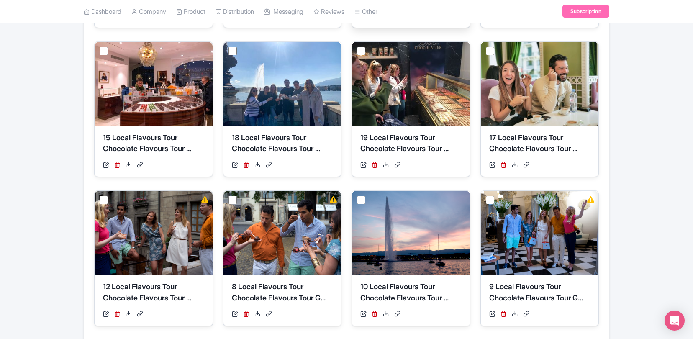
scroll to position [711, 0]
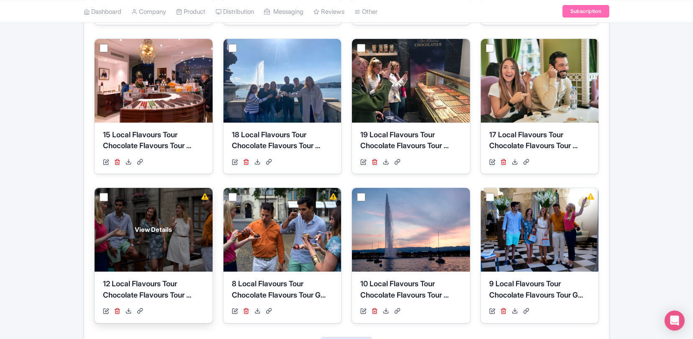
click at [154, 205] on div "View Details" at bounding box center [154, 230] width 118 height 84
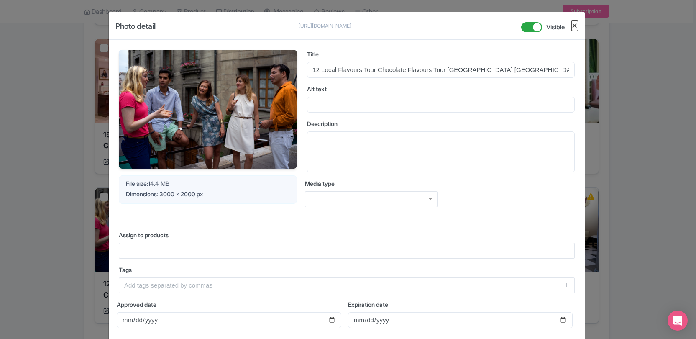
click at [574, 26] on button "Close" at bounding box center [575, 26] width 7 height 10
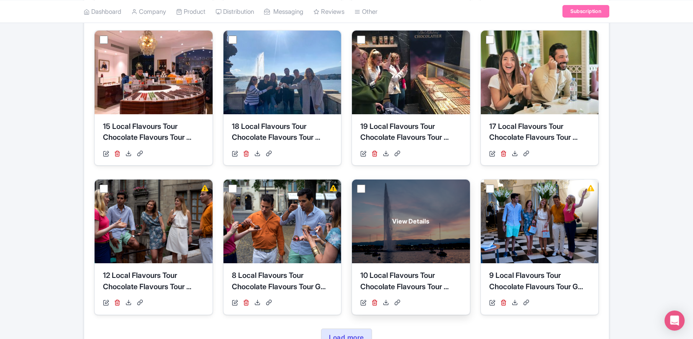
scroll to position [721, 0]
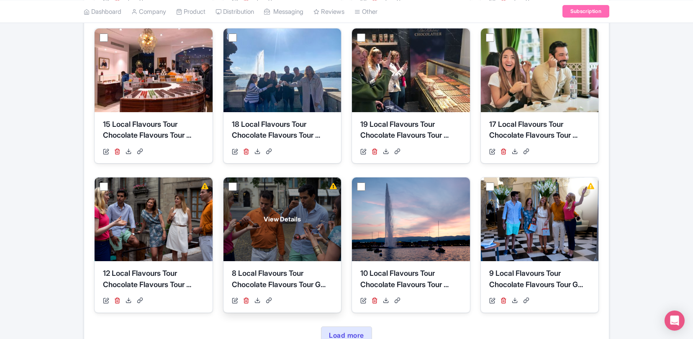
click at [288, 207] on div "View Details" at bounding box center [282, 219] width 118 height 84
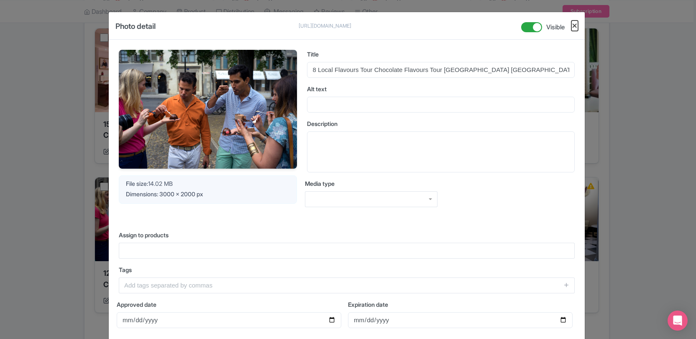
click at [572, 27] on button "Close" at bounding box center [575, 26] width 7 height 10
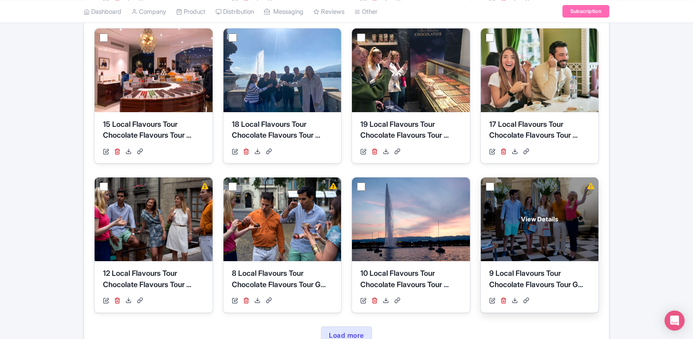
click at [564, 205] on div "View Details" at bounding box center [540, 219] width 118 height 84
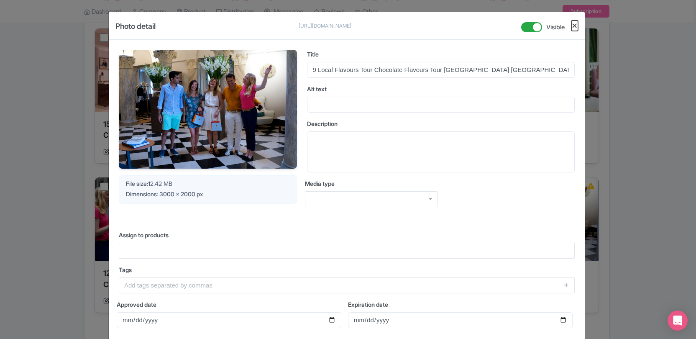
click at [572, 23] on button "Close" at bounding box center [575, 26] width 7 height 10
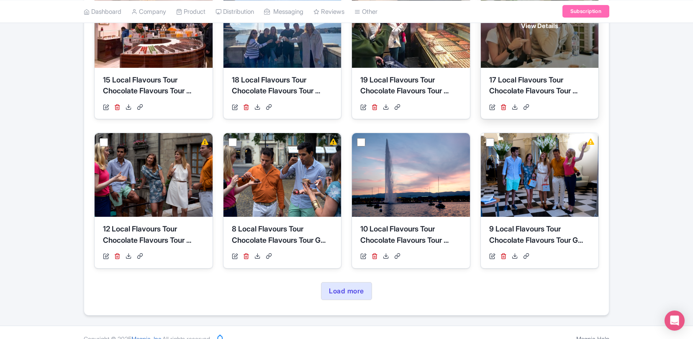
scroll to position [778, 0]
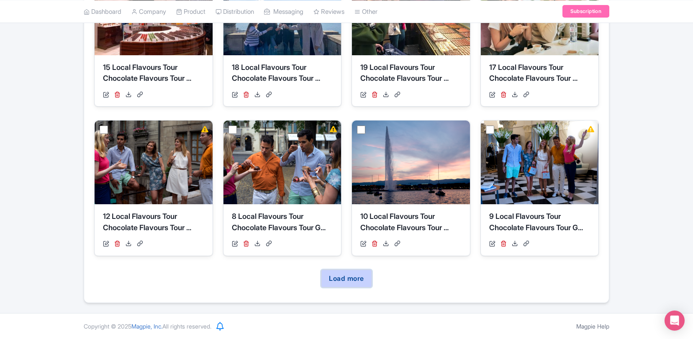
click at [350, 280] on link "Load more" at bounding box center [346, 278] width 51 height 18
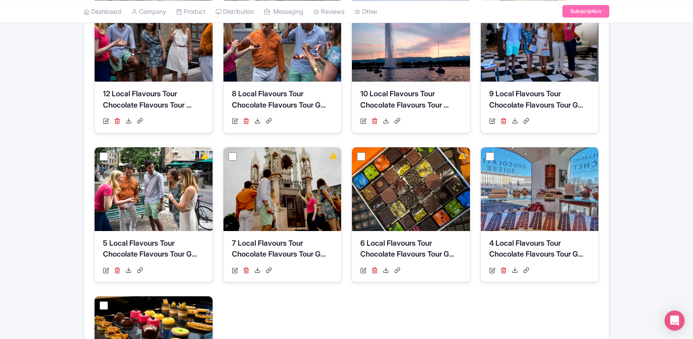
scroll to position [903, 0]
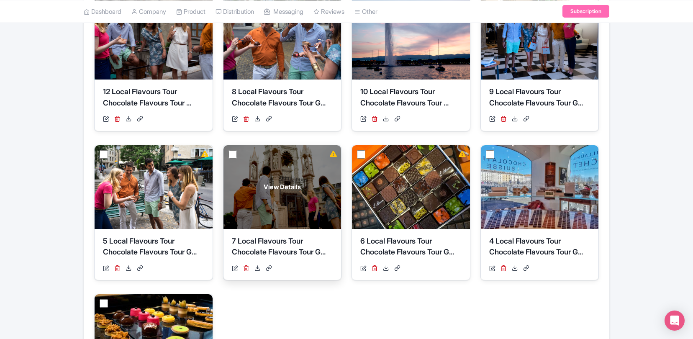
click at [284, 169] on div "View Details" at bounding box center [282, 187] width 118 height 84
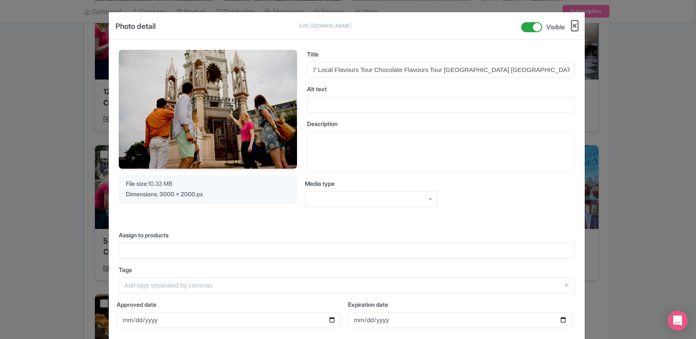
click at [574, 26] on button "Close" at bounding box center [575, 26] width 7 height 10
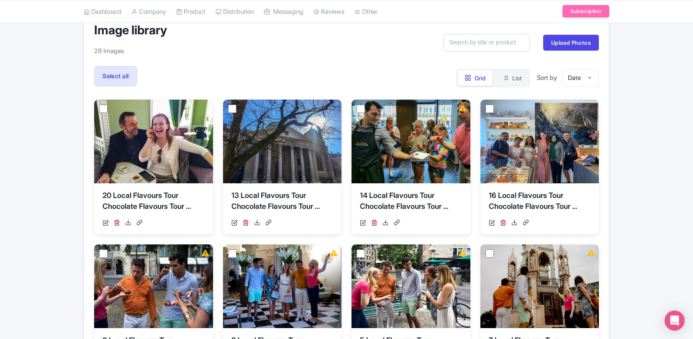
scroll to position [0, 0]
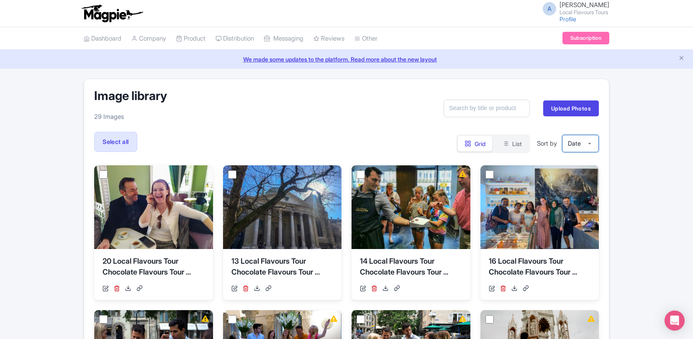
click at [587, 142] on select "Date Size Name" at bounding box center [580, 144] width 37 height 18
select select "name"
click at [562, 135] on select "Date Size Name" at bounding box center [580, 144] width 37 height 18
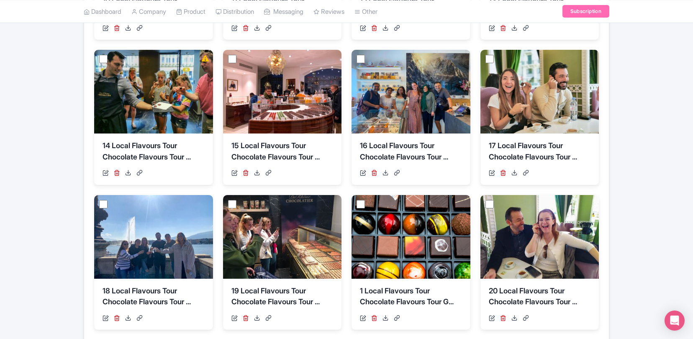
scroll to position [331, 0]
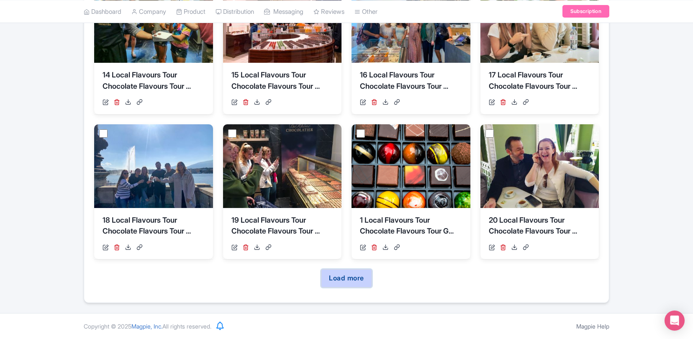
click at [361, 280] on link "Load more" at bounding box center [346, 278] width 51 height 18
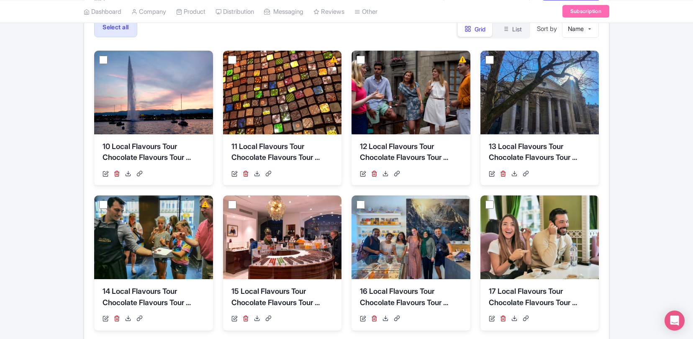
scroll to position [0, 0]
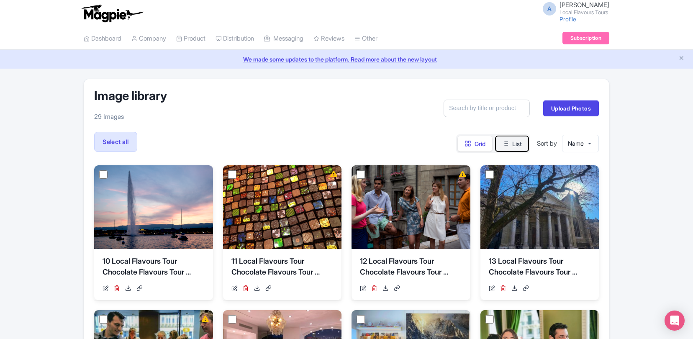
click at [514, 141] on button "List" at bounding box center [511, 143] width 33 height 15
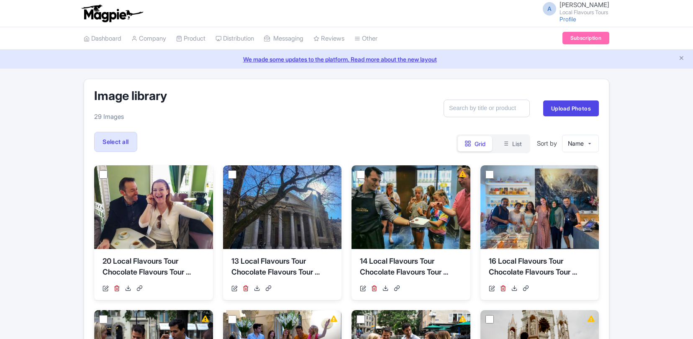
select select "name"
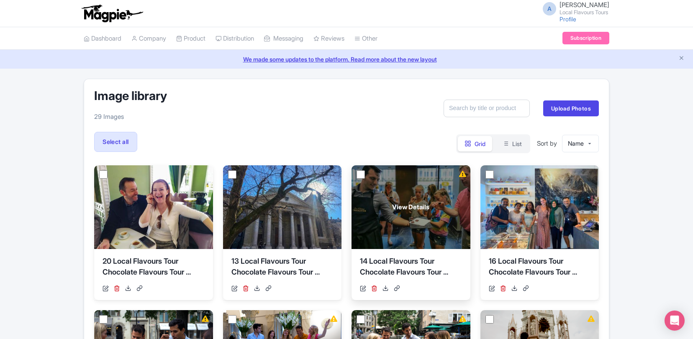
click at [403, 179] on div "View Details" at bounding box center [410, 207] width 119 height 84
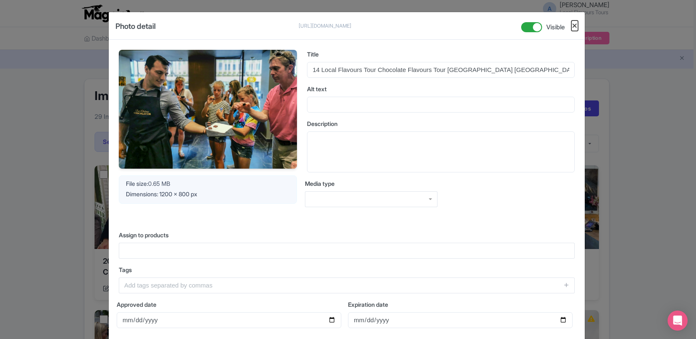
click at [572, 25] on button "Close" at bounding box center [575, 26] width 7 height 10
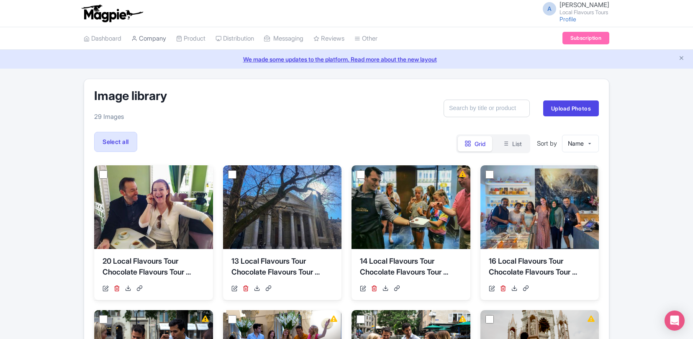
click at [148, 40] on link "Company" at bounding box center [148, 38] width 35 height 23
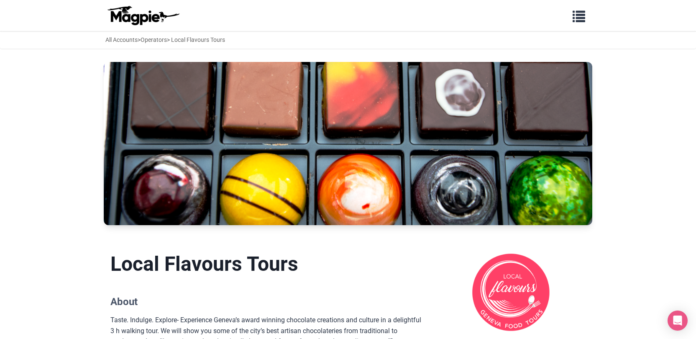
scroll to position [427, 0]
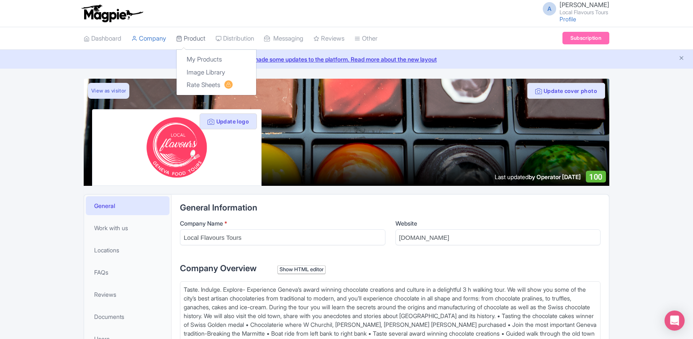
click at [197, 37] on link "Product" at bounding box center [190, 38] width 29 height 23
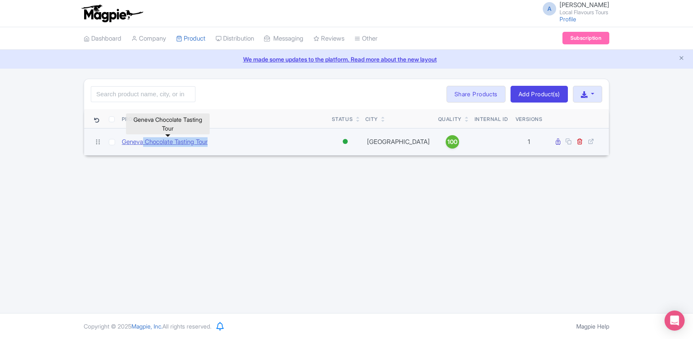
drag, startPoint x: 226, startPoint y: 145, endPoint x: 144, endPoint y: 145, distance: 81.6
click at [144, 145] on div "Geneva Chocolate Tasting Tour" at bounding box center [223, 142] width 203 height 10
click at [153, 141] on link "Geneva Chocolate Tasting Tour" at bounding box center [165, 142] width 86 height 10
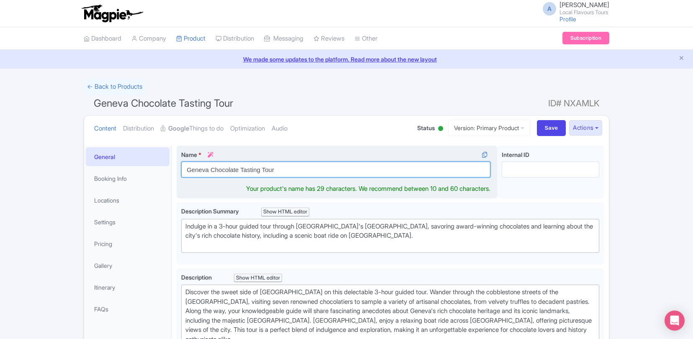
click at [243, 172] on input "Geneva Chocolate Tasting Tour" at bounding box center [335, 170] width 309 height 16
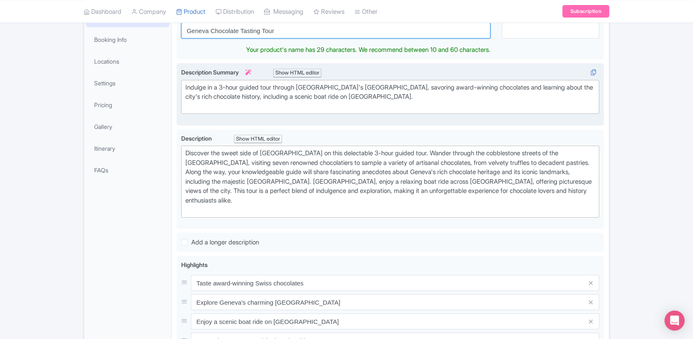
scroll to position [139, 0]
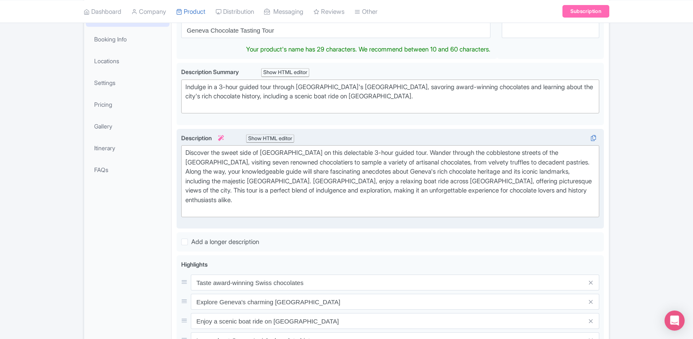
click at [300, 181] on div "Discover the sweet side of Geneva on this delectable 3-hour guided tour. Wander…" at bounding box center [390, 181] width 410 height 66
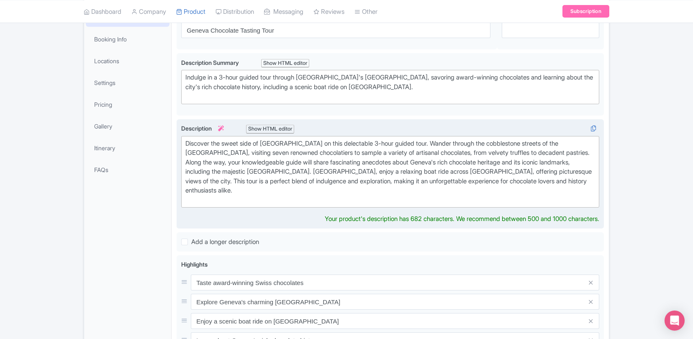
click at [303, 167] on div "Discover the sweet side of Geneva on this delectable 3-hour guided tour. Wander…" at bounding box center [390, 172] width 410 height 66
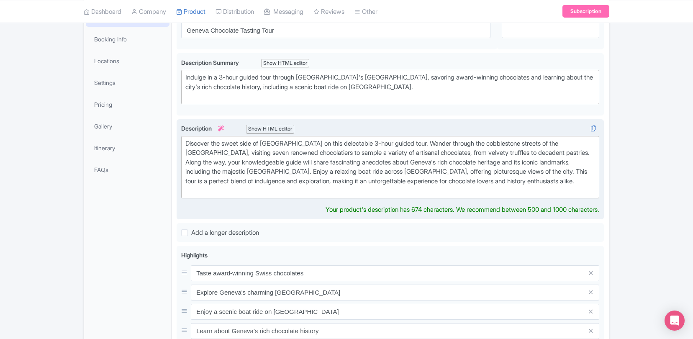
click at [319, 170] on div "Discover the sweet side of Geneva on this delectable 3-hour guided tour. Wander…" at bounding box center [390, 167] width 410 height 56
type trix-editor "<div>Discover the sweet side of [GEOGRAPHIC_DATA] on this delectable 3-hour gui…"
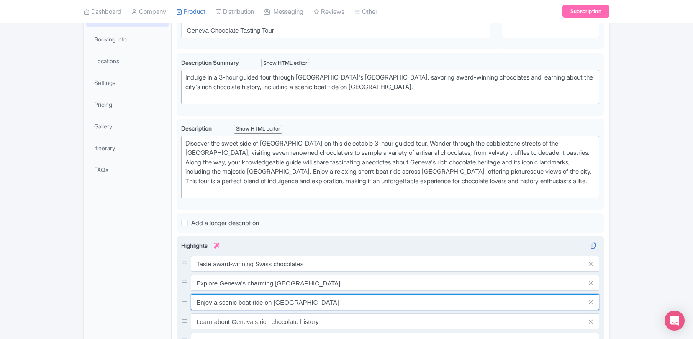
click at [219, 313] on div "Taste award-winning Swiss chocolates Explore Geneva's charming Old Town Enjoy a…" at bounding box center [390, 302] width 418 height 93
click at [218, 304] on input "Enjoy a scenic boat ride on Lake Geneva" at bounding box center [395, 302] width 408 height 16
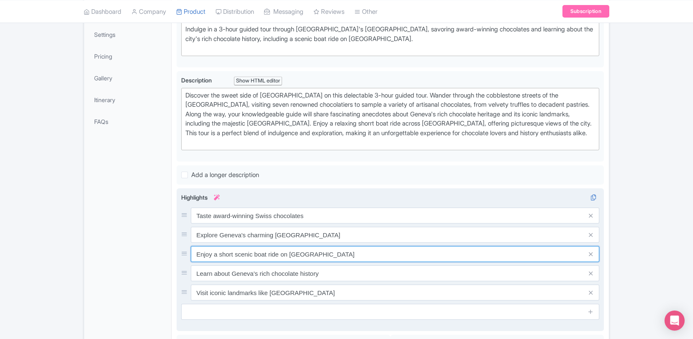
scroll to position [188, 0]
type input "Enjoy a short scenic boat ride on [GEOGRAPHIC_DATA]"
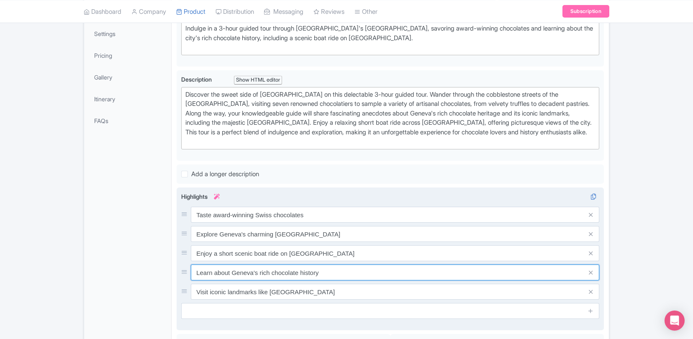
click at [326, 272] on input "Learn about Geneva's rich chocolate history" at bounding box center [395, 272] width 408 height 16
click at [351, 273] on input "Learn about Geneva's rich chocolate history as well as the history of chocolate…" at bounding box center [395, 272] width 408 height 16
click at [349, 272] on input "Learn about Geneva's rich chocolate history as well as the history of chocolate…" at bounding box center [395, 272] width 408 height 16
click at [400, 271] on input "Learn about Geneva's rich chocolate history as well as over 4000 years the hist…" at bounding box center [395, 272] width 408 height 16
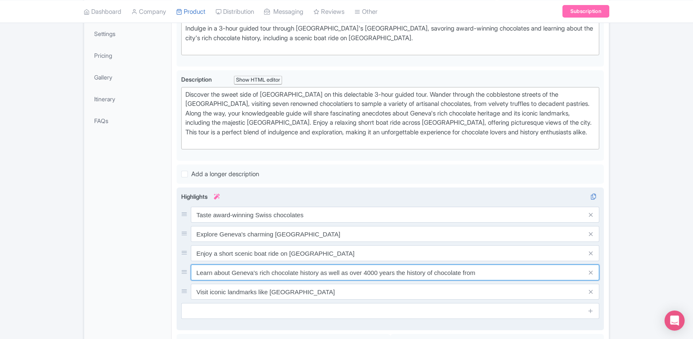
drag, startPoint x: 484, startPoint y: 274, endPoint x: 397, endPoint y: 270, distance: 87.6
click at [397, 270] on input "Learn about Geneva's rich chocolate history as well as over 4000 years the hist…" at bounding box center [395, 272] width 408 height 16
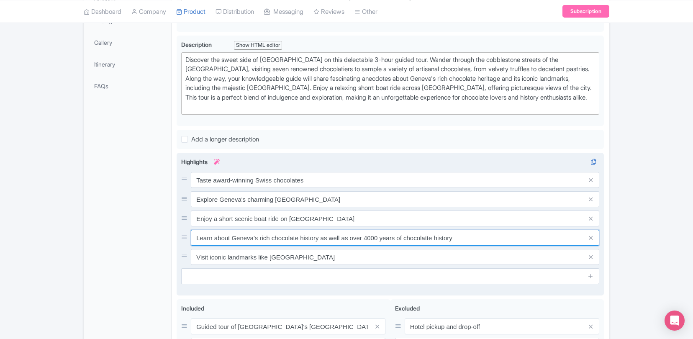
scroll to position [223, 0]
type input "Learn about Geneva's rich chocolate history as well as over 4000 years of choco…"
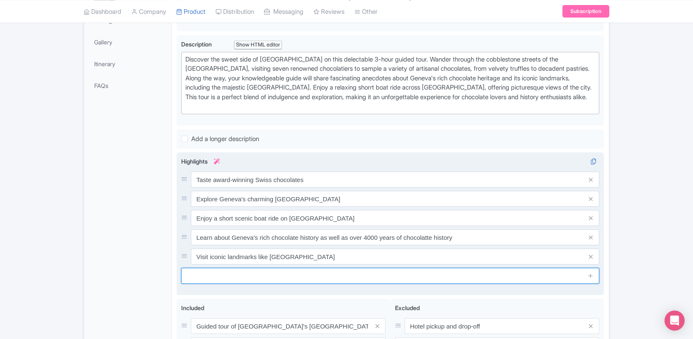
click at [322, 271] on input "text" at bounding box center [390, 276] width 418 height 16
type input "L"
drag, startPoint x: 299, startPoint y: 281, endPoint x: 182, endPoint y: 274, distance: 116.5
click at [182, 274] on input "Learn funny stories" at bounding box center [390, 276] width 418 height 16
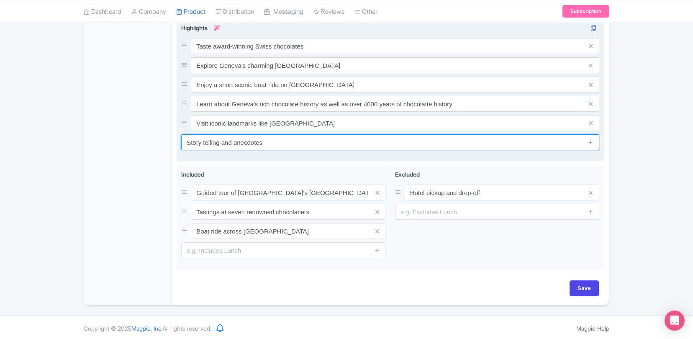
scroll to position [359, 0]
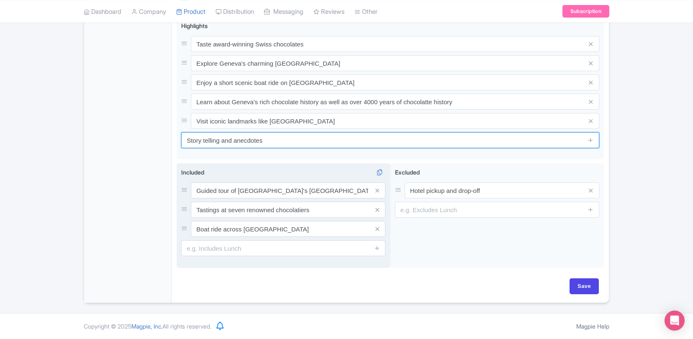
type input "Story telling and anecdotes"
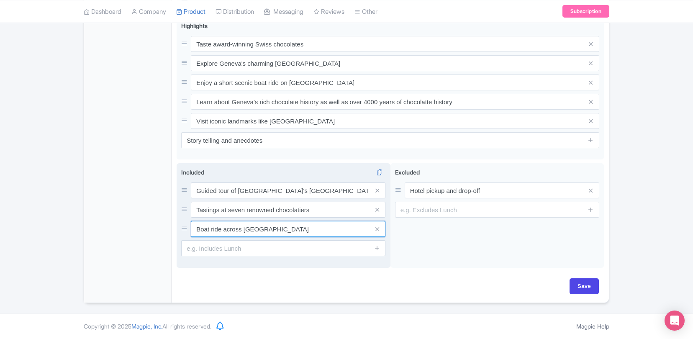
click at [199, 229] on input "Boat ride across [GEOGRAPHIC_DATA]" at bounding box center [288, 229] width 195 height 16
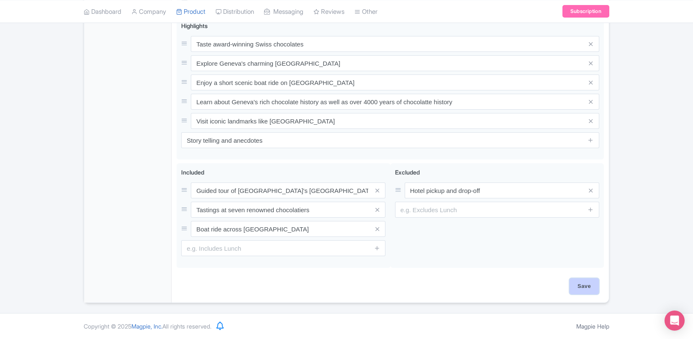
click at [587, 284] on input "Save" at bounding box center [583, 286] width 29 height 16
type input "Saving..."
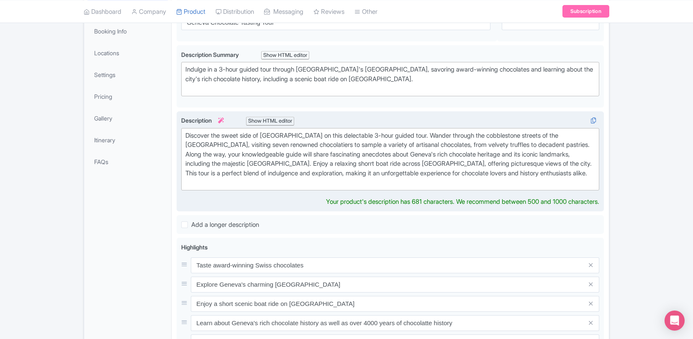
scroll to position [148, 0]
click at [239, 149] on div "Discover the sweet side of [GEOGRAPHIC_DATA] on this delectable 3-hour guided t…" at bounding box center [390, 158] width 410 height 56
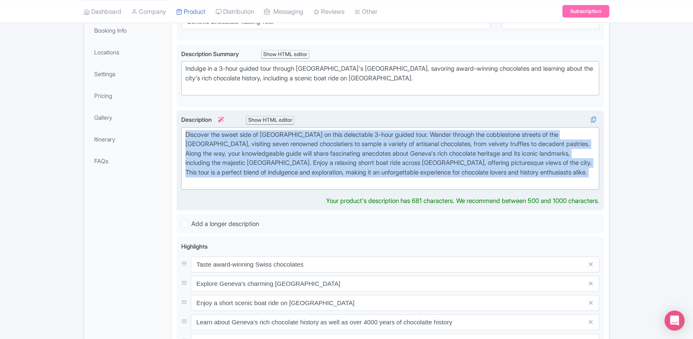
click at [239, 149] on div "Discover the sweet side of [GEOGRAPHIC_DATA] on this delectable 3-hour guided t…" at bounding box center [390, 158] width 410 height 56
type trix-editor "<div>Discover the sweet side of [GEOGRAPHIC_DATA] on this delectable 3-hour gui…"
copy div "Discover the sweet side of [GEOGRAPHIC_DATA] on this delectable 3-hour guided t…"
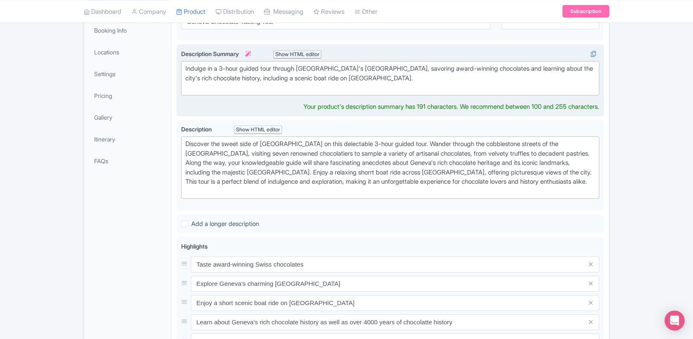
scroll to position [157, 0]
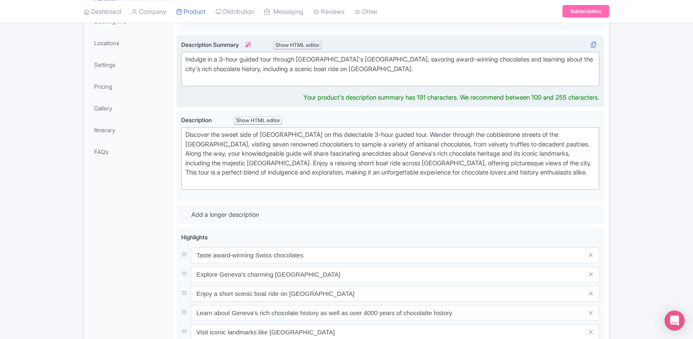
click at [203, 77] on div "Indulge in a 3-hour guided tour through [GEOGRAPHIC_DATA]'s [GEOGRAPHIC_DATA], …" at bounding box center [390, 69] width 410 height 28
click at [202, 64] on div "Indulge in a 3-hour guided tour through [GEOGRAPHIC_DATA]'s [GEOGRAPHIC_DATA], …" at bounding box center [390, 69] width 410 height 28
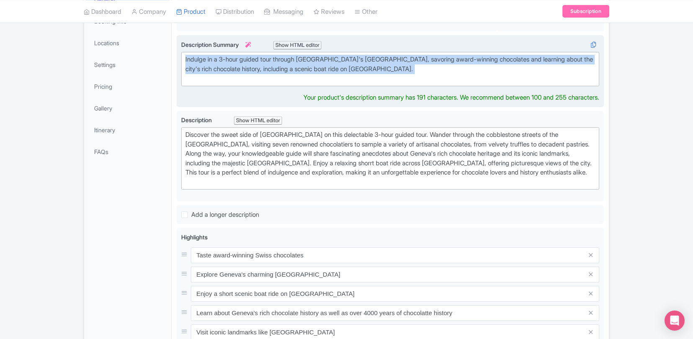
click at [202, 64] on div "Indulge in a 3-hour guided tour through [GEOGRAPHIC_DATA]'s [GEOGRAPHIC_DATA], …" at bounding box center [390, 69] width 410 height 28
type trix-editor "<div>Indulge in a 3-hour guided tour through [GEOGRAPHIC_DATA]'s [GEOGRAPHIC_DA…"
copy div "Indulge in a 3-hour guided tour through [GEOGRAPHIC_DATA]'s [GEOGRAPHIC_DATA], …"
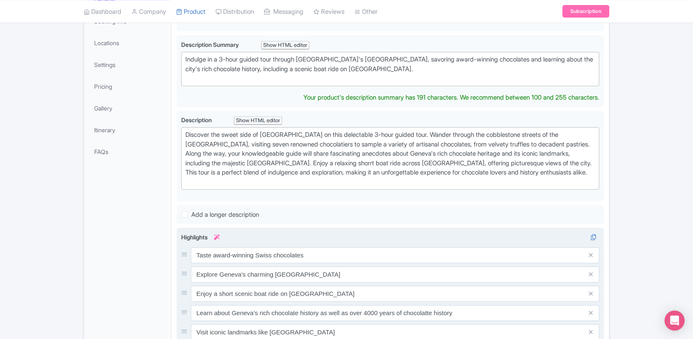
click at [418, 237] on div "Highlights i Taste award-winning Swiss chocolates Explore Geneva's charming Old…" at bounding box center [390, 306] width 418 height 146
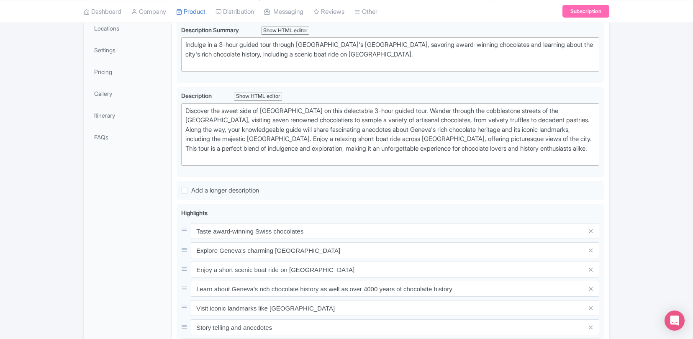
scroll to position [172, 0]
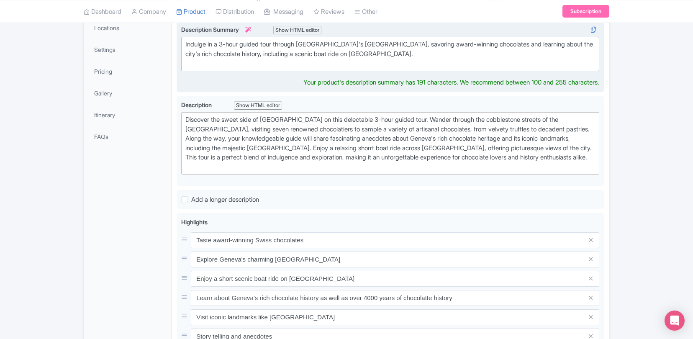
click at [273, 59] on div "Indulge in a 3-hour guided tour through [GEOGRAPHIC_DATA]'s [GEOGRAPHIC_DATA], …" at bounding box center [390, 54] width 410 height 28
click at [324, 82] on div "Geneva Chocolate Tasting Tour Name * i Geneva Chocolate Tasting Tour Your produ…" at bounding box center [390, 234] width 427 height 523
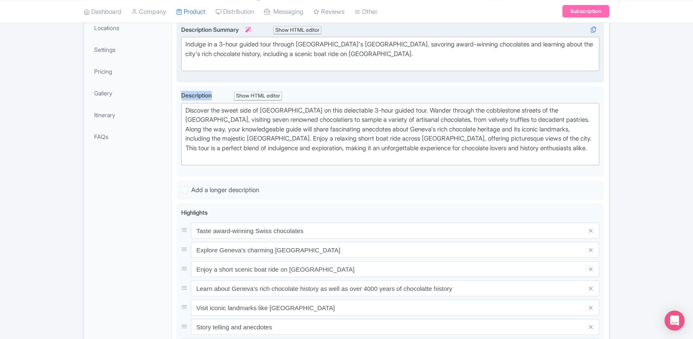
click at [324, 82] on div "Geneva Chocolate Tasting Tour Name * i Geneva Chocolate Tasting Tour Your produ…" at bounding box center [390, 229] width 427 height 513
click at [358, 56] on div "Indulge in a 3-hour guided tour through [GEOGRAPHIC_DATA]'s [GEOGRAPHIC_DATA], …" at bounding box center [390, 54] width 410 height 28
drag, startPoint x: 600, startPoint y: 82, endPoint x: 575, endPoint y: 82, distance: 24.7
click at [575, 82] on div "Indulge in a 3-hour guided tour through [GEOGRAPHIC_DATA]'s [GEOGRAPHIC_DATA], …" at bounding box center [390, 51] width 427 height 63
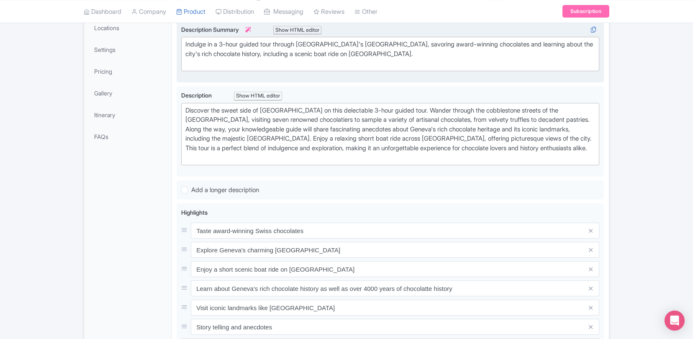
click at [544, 56] on div "Indulge in a 3-hour guided tour through [GEOGRAPHIC_DATA]'s [GEOGRAPHIC_DATA], …" at bounding box center [390, 54] width 410 height 28
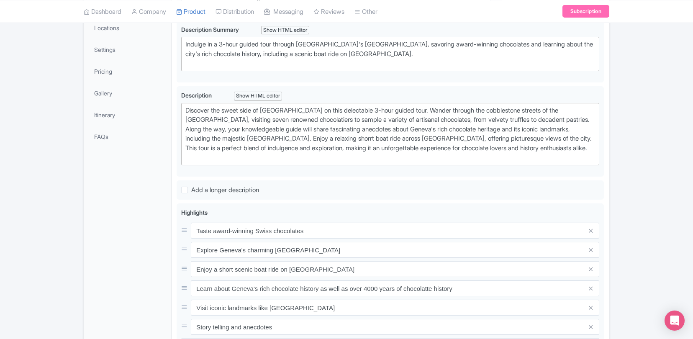
click at [381, 83] on div "Geneva Chocolate Tasting Tour Name * i Geneva Chocolate Tasting Tour Your produ…" at bounding box center [390, 229] width 427 height 513
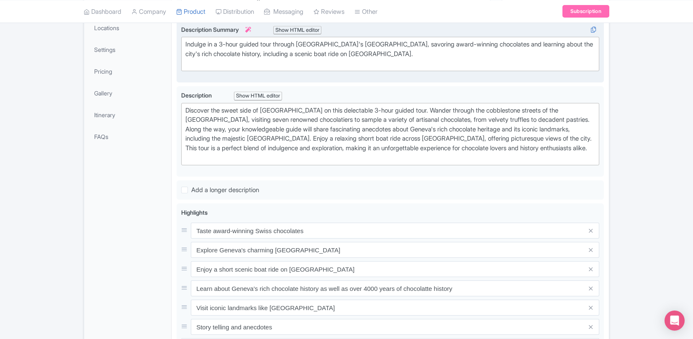
click at [401, 61] on div "Indulge in a 3-hour guided tour through [GEOGRAPHIC_DATA]'s [GEOGRAPHIC_DATA], …" at bounding box center [390, 54] width 410 height 28
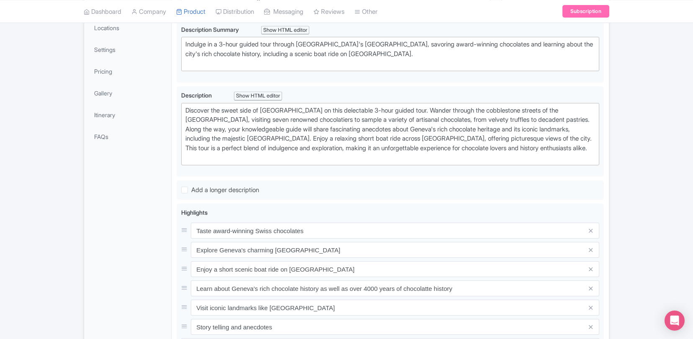
drag, startPoint x: 287, startPoint y: 80, endPoint x: 310, endPoint y: 82, distance: 23.1
click at [310, 82] on div "Geneva Chocolate Tasting Tour Name * i Geneva Chocolate Tasting Tour Your produ…" at bounding box center [390, 229] width 427 height 513
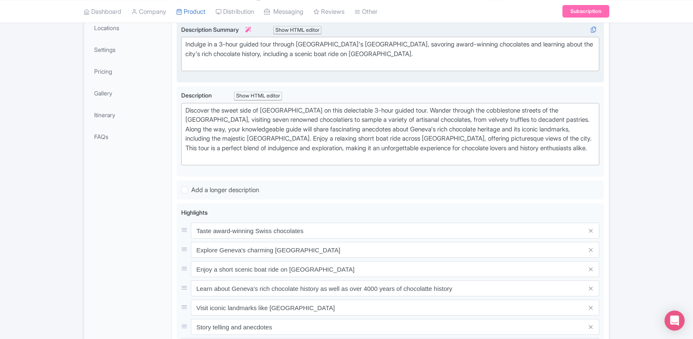
click at [503, 69] on trix-editor "Indulge in a 3-hour guided tour through [GEOGRAPHIC_DATA]'s [GEOGRAPHIC_DATA], …" at bounding box center [390, 54] width 418 height 34
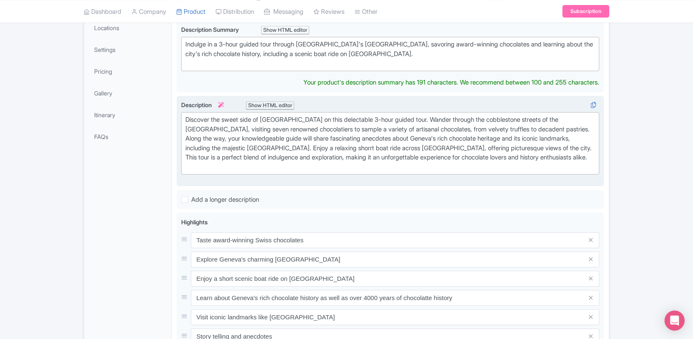
click at [404, 140] on div "Discover the sweet side of [GEOGRAPHIC_DATA] on this delectable 3-hour guided t…" at bounding box center [390, 143] width 410 height 56
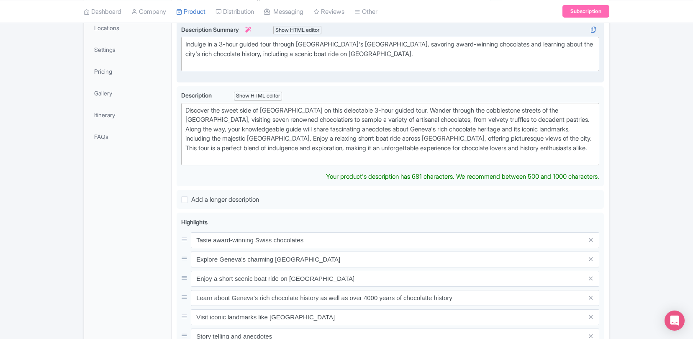
scroll to position [182, 0]
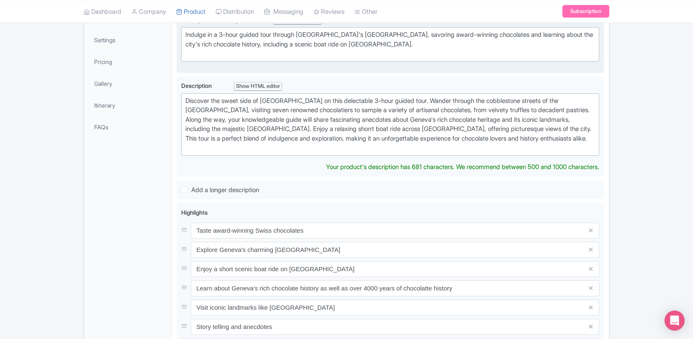
click at [501, 65] on div "Description Summary i Show HTML editor Bold Italic Strikethrough Link Heading Q…" at bounding box center [390, 41] width 418 height 53
